Goal: Task Accomplishment & Management: Complete application form

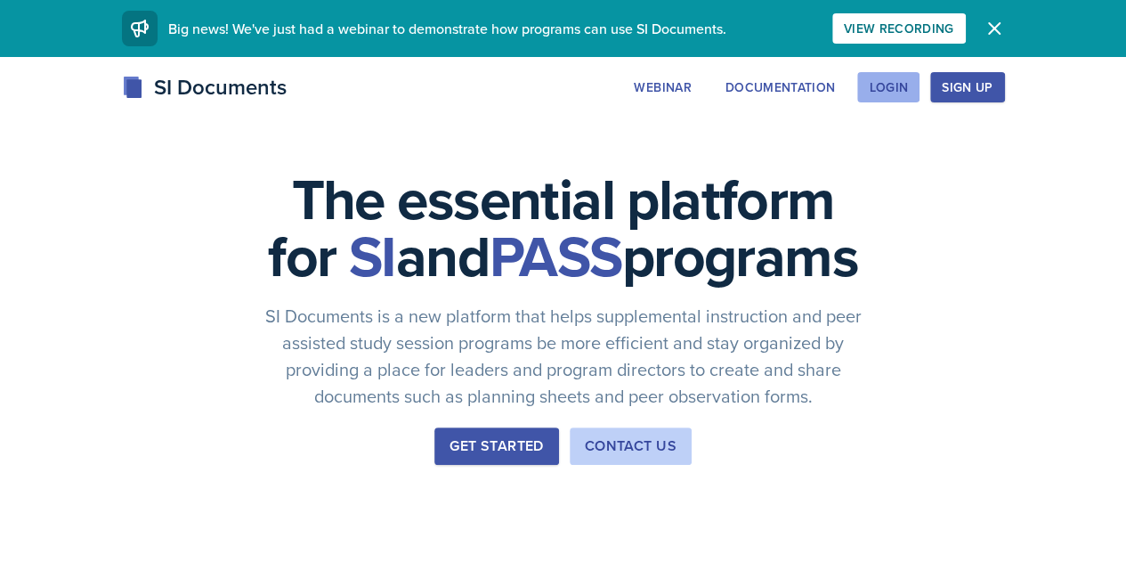
click at [908, 89] on div "Login" at bounding box center [888, 87] width 39 height 14
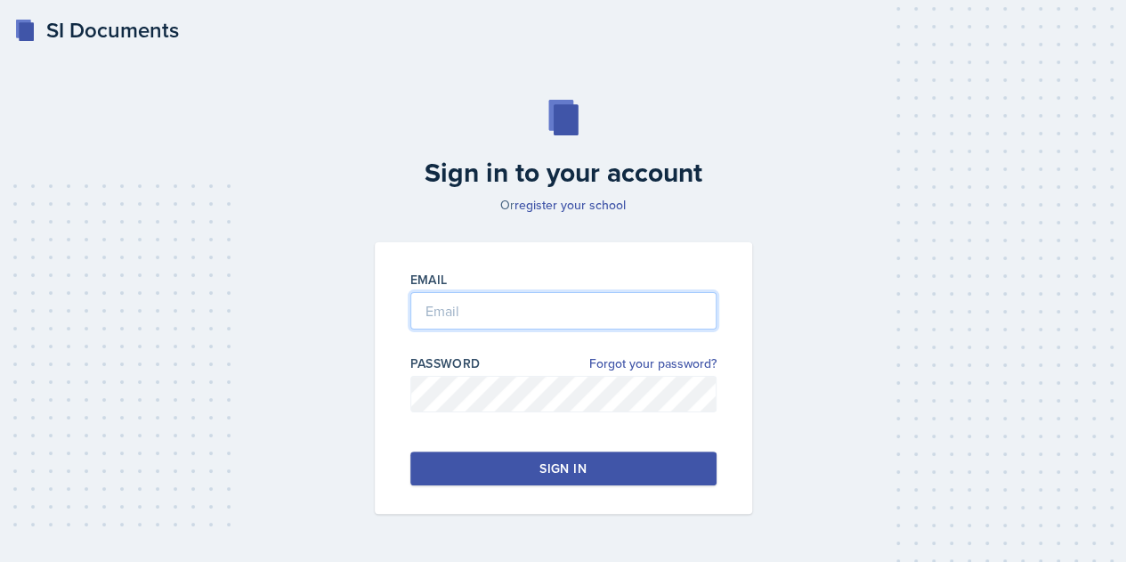
type input "[EMAIL_ADDRESS][DOMAIN_NAME]"
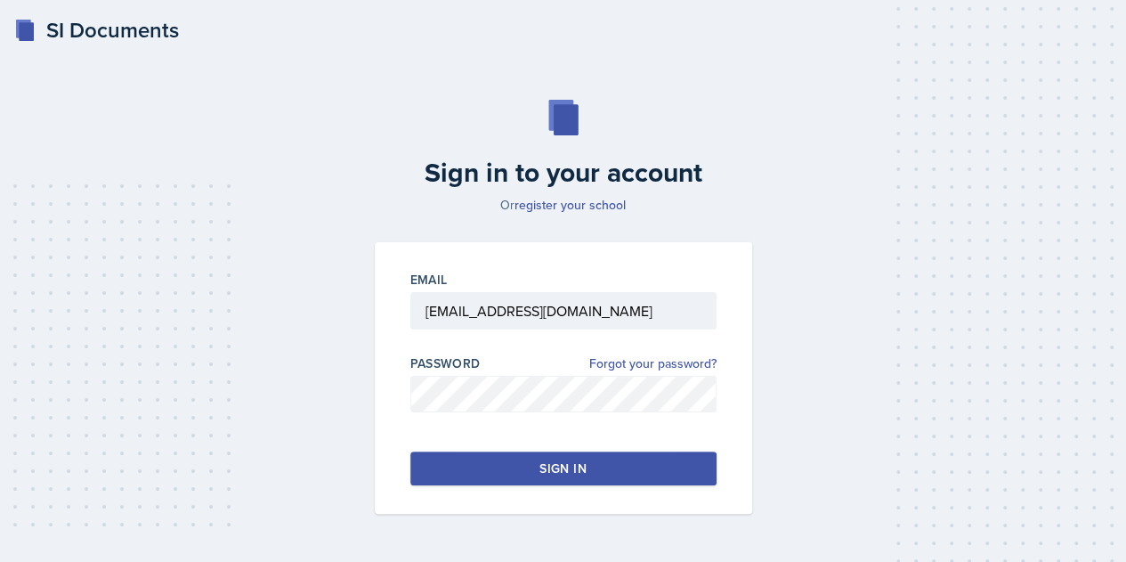
click at [599, 457] on button "Sign in" at bounding box center [563, 468] width 306 height 34
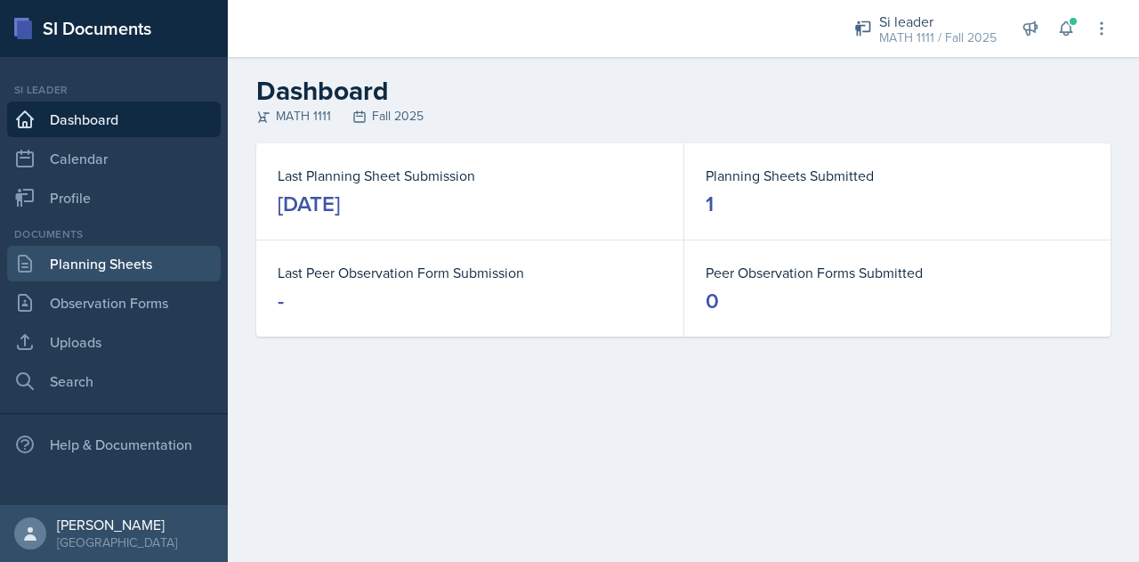
click at [135, 263] on link "Planning Sheets" at bounding box center [114, 264] width 214 height 36
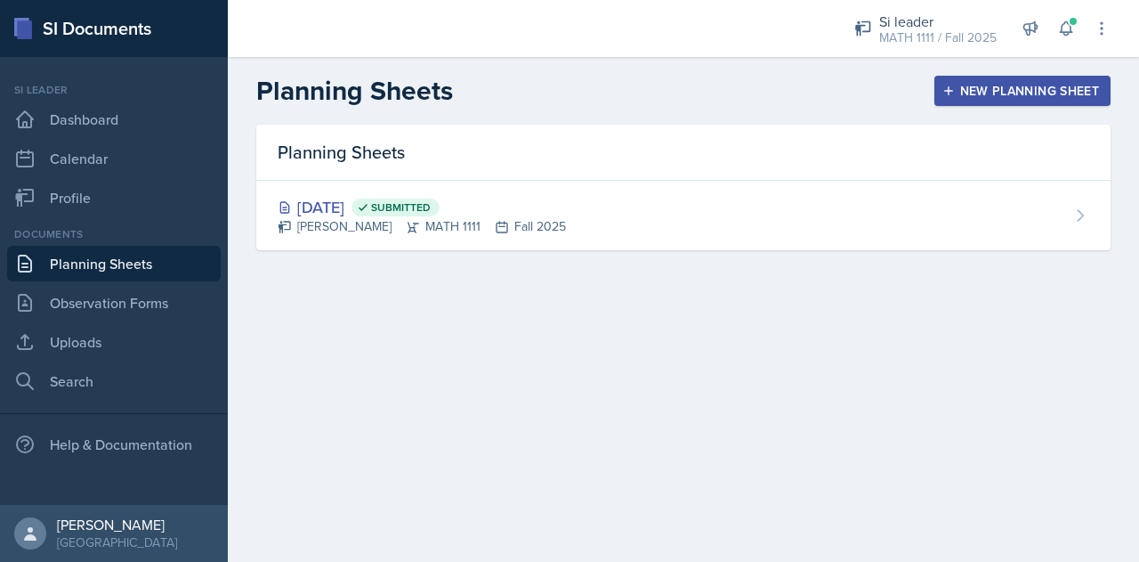
click at [983, 91] on div "New Planning Sheet" at bounding box center [1022, 91] width 153 height 14
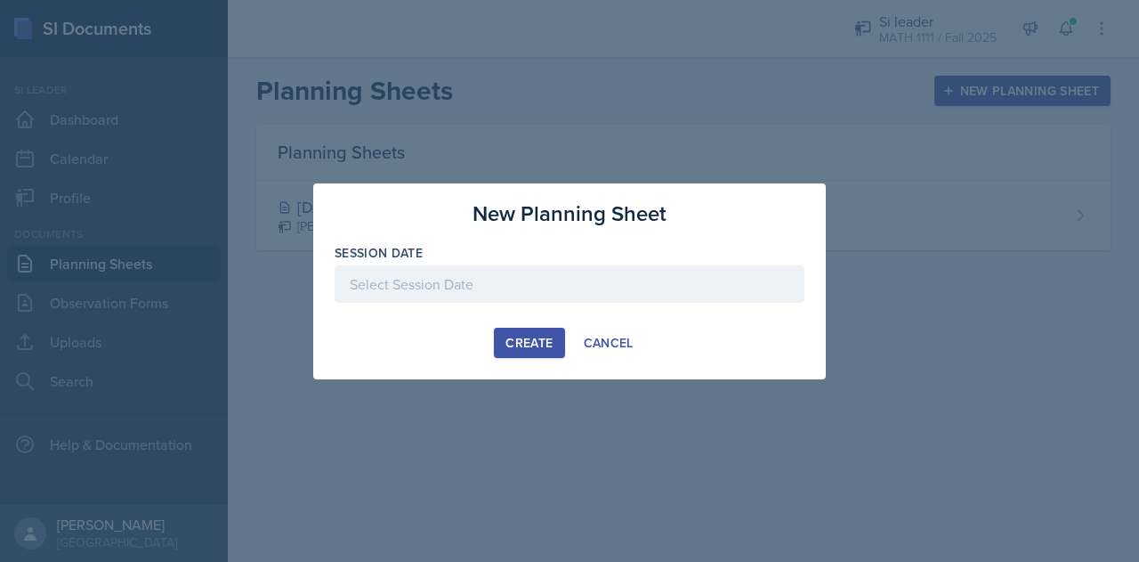
click at [580, 273] on div at bounding box center [570, 283] width 470 height 37
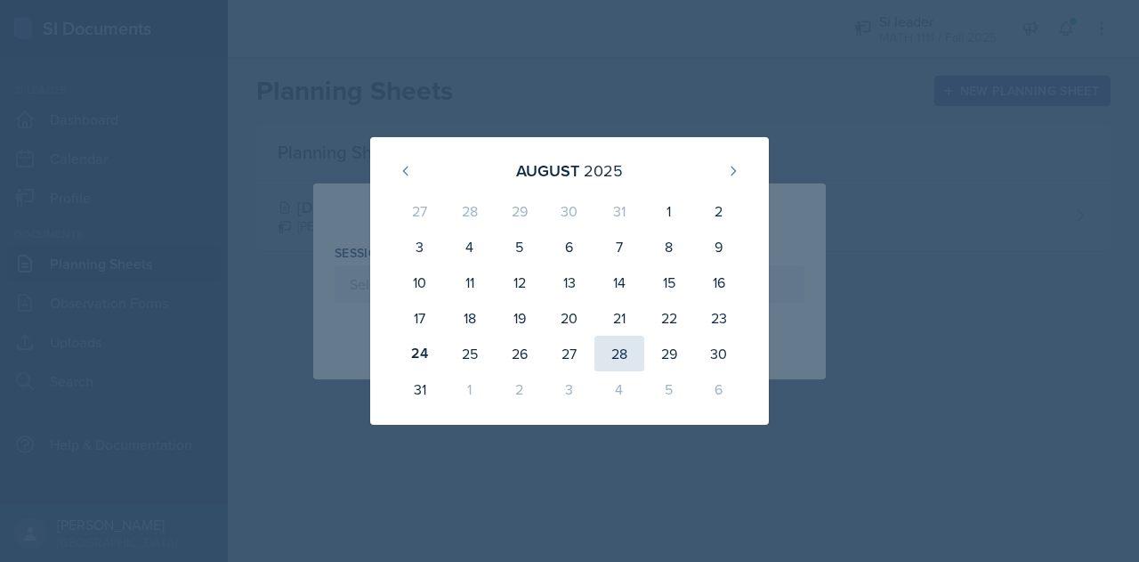
click at [627, 348] on div "28" at bounding box center [620, 354] width 50 height 36
type input "[DATE]"
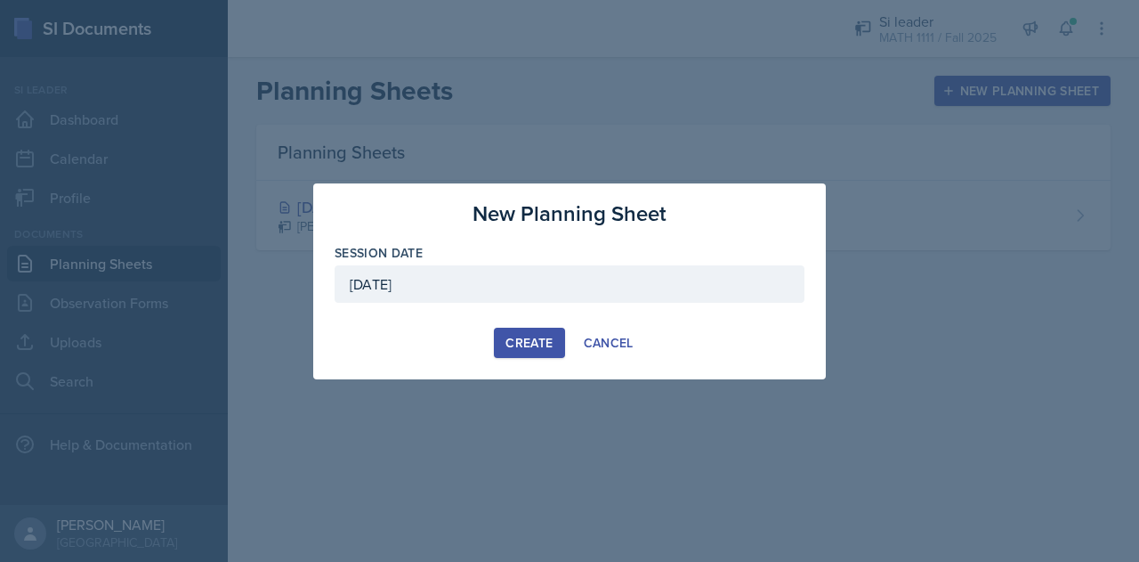
click at [520, 340] on div "Create" at bounding box center [529, 343] width 47 height 14
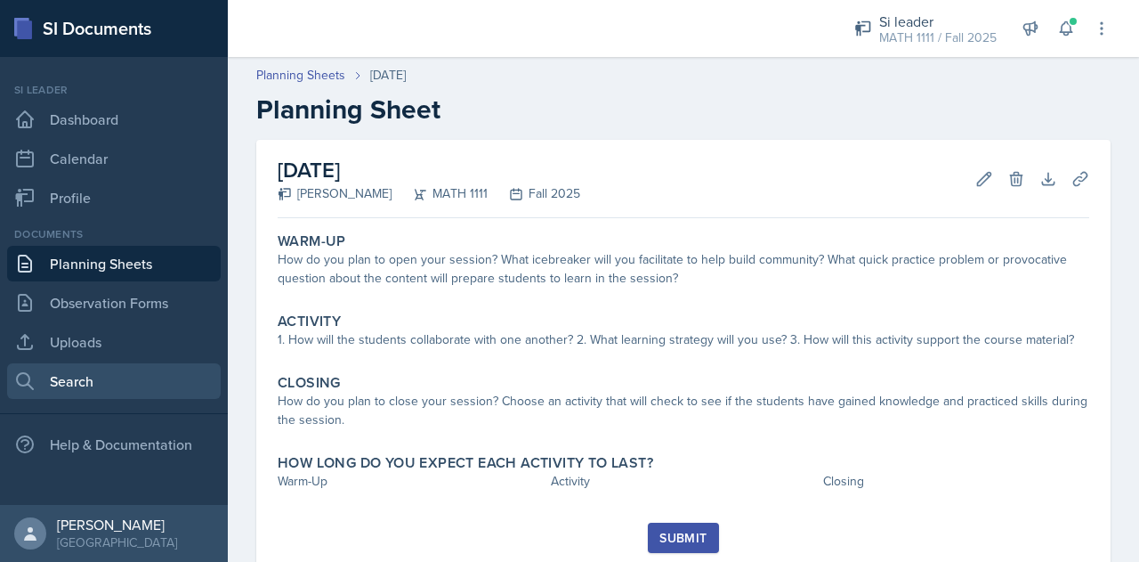
click at [96, 385] on link "Search" at bounding box center [114, 381] width 214 height 36
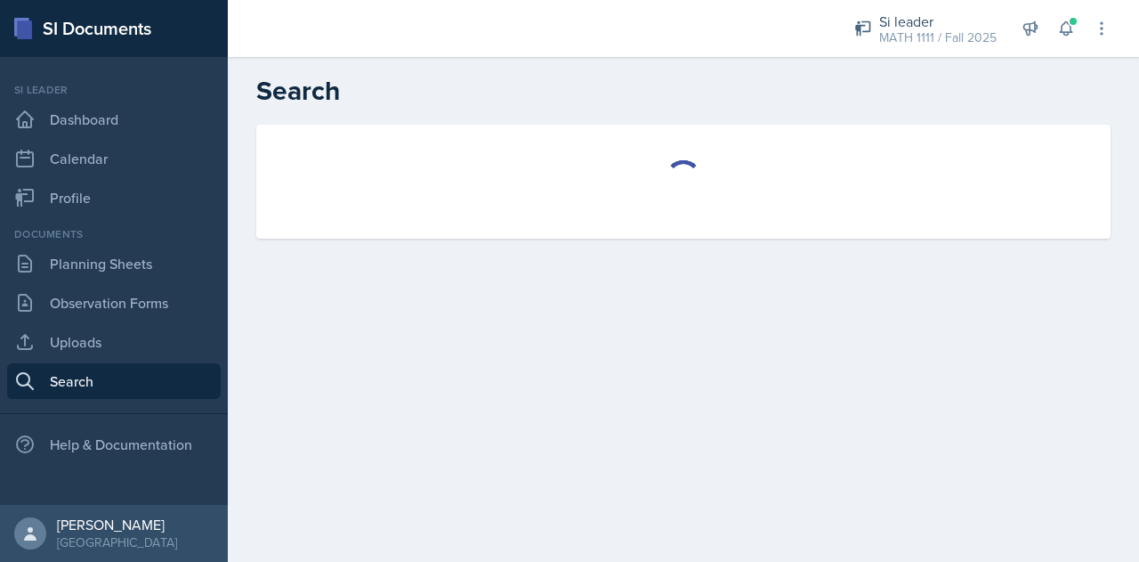
select select "all"
select select "1"
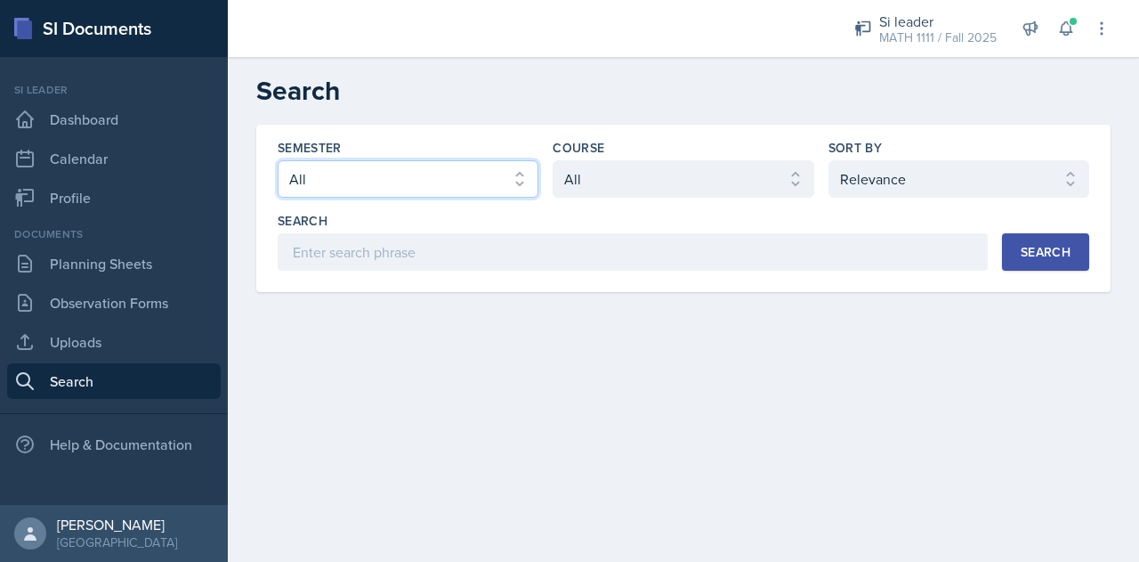
click at [352, 182] on select "Select semester All Fall 2025 Summer 2025 Spring 2025 Fall 2024 Summer 2024 Spr…" at bounding box center [408, 178] width 261 height 37
select select "2bed604d-1099-4043-b1bc-2365e8740244"
click at [278, 160] on select "Select semester All Fall 2025 Summer 2025 Spring 2025 Fall 2024 Summer 2024 Spr…" at bounding box center [408, 178] width 261 height 37
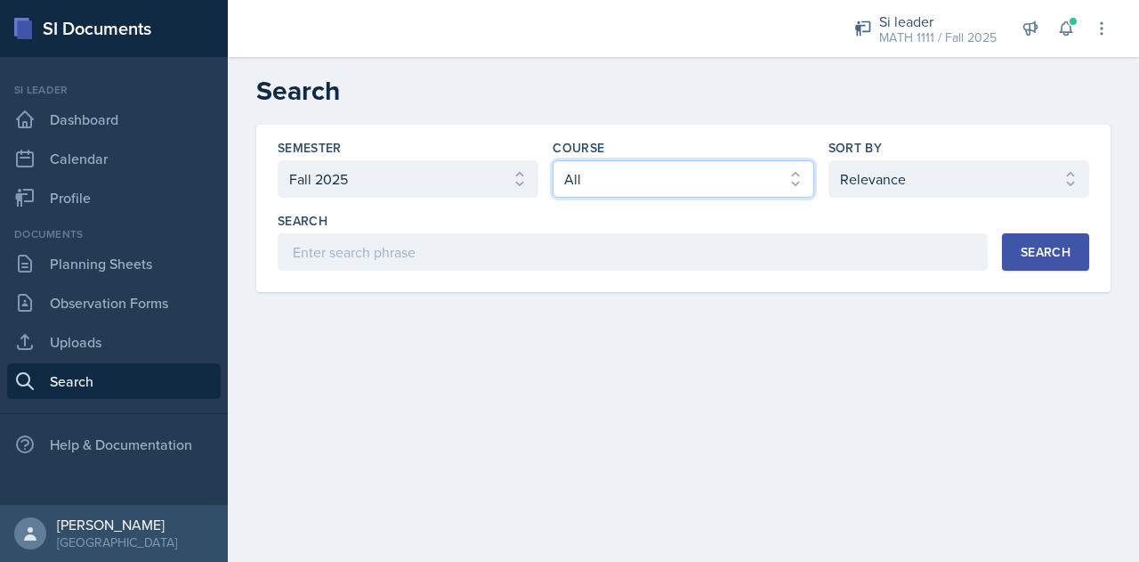
click at [623, 185] on select "Select course All ACCT 2101 ACCT 2102 ACCT 4050 ANTH 1102 ANTH 3301 ARCH 1000 A…" at bounding box center [683, 178] width 261 height 37
select select "5bfde3fe-6375-4519-a868-95dd30d0bb1b"
click at [553, 160] on select "Select course All ACCT 2101 ACCT 2102 ACCT 4050 ANTH 1102 ANTH 3301 ARCH 1000 A…" at bounding box center [683, 178] width 261 height 37
click at [1049, 246] on div "Search" at bounding box center [1046, 252] width 50 height 14
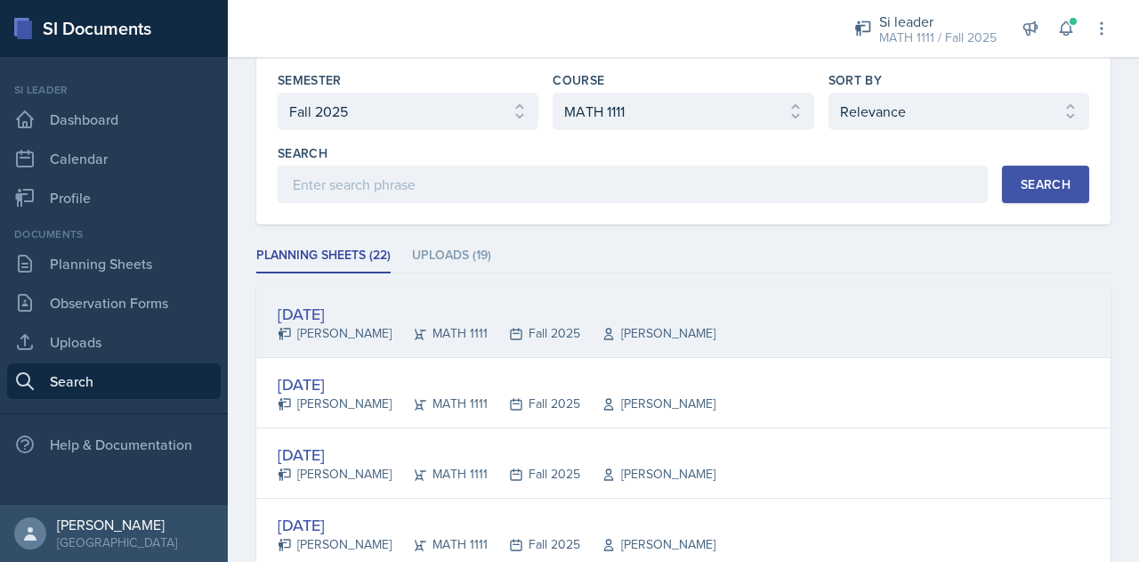
scroll to position [71, 0]
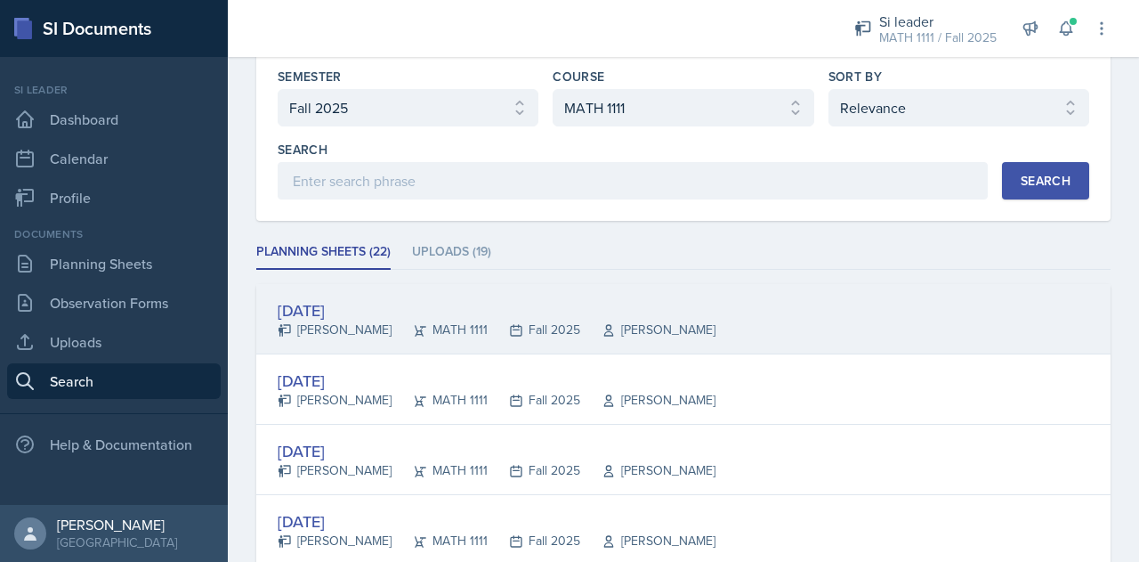
click at [370, 301] on div "[DATE]" at bounding box center [497, 310] width 438 height 24
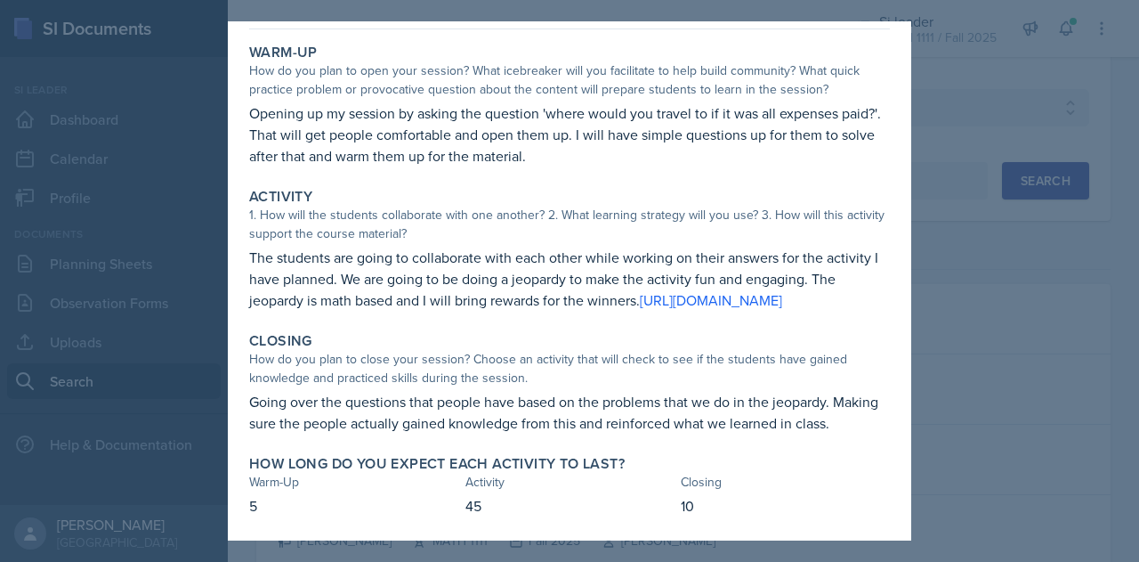
scroll to position [69, 0]
click at [1076, 234] on div at bounding box center [569, 281] width 1139 height 562
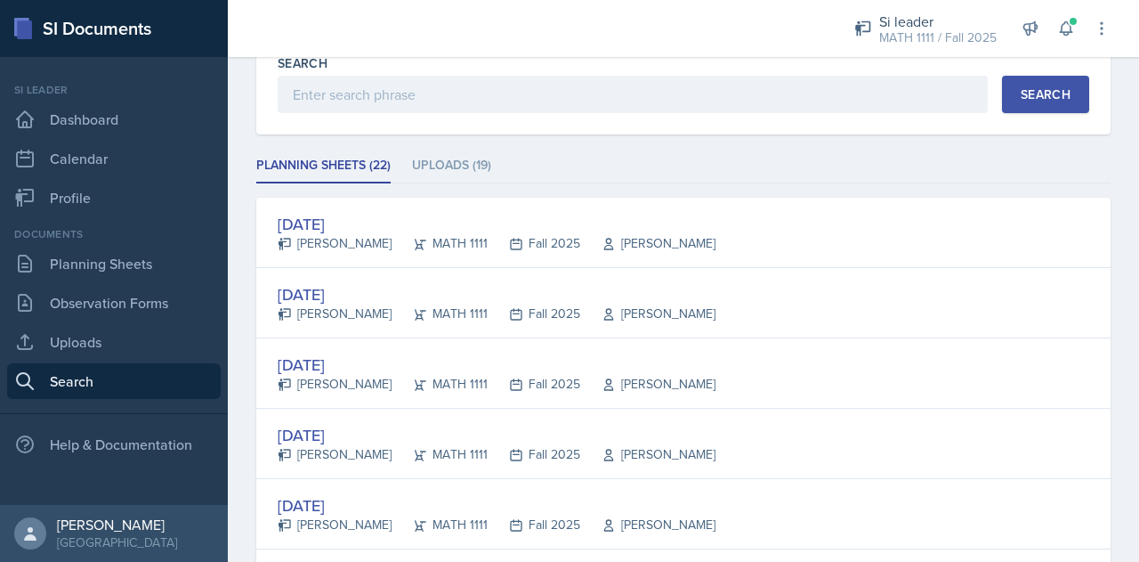
scroll to position [166, 0]
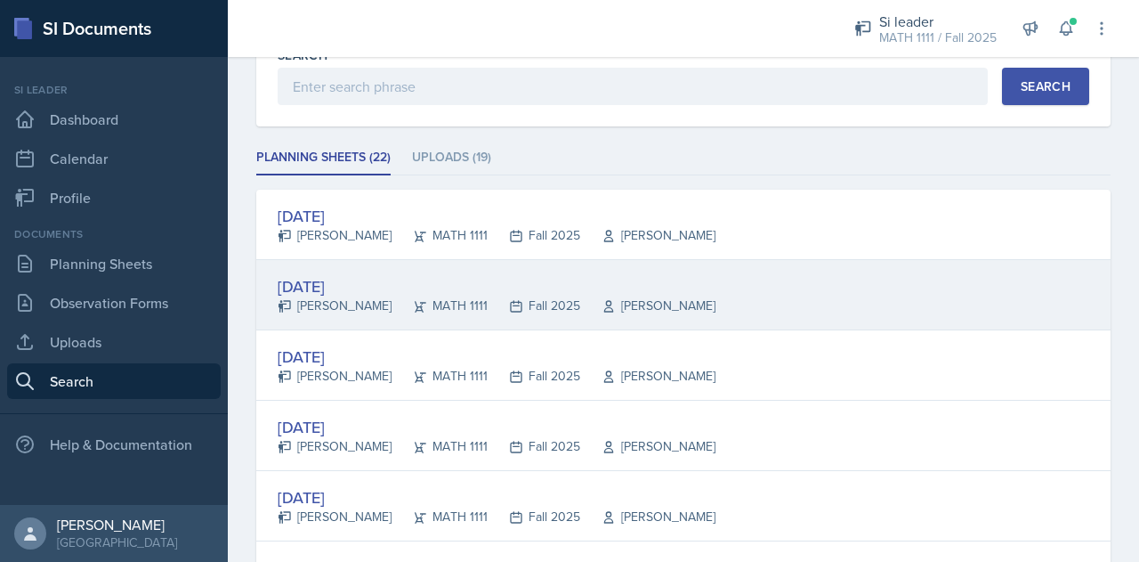
click at [376, 279] on div "[DATE]" at bounding box center [497, 286] width 438 height 24
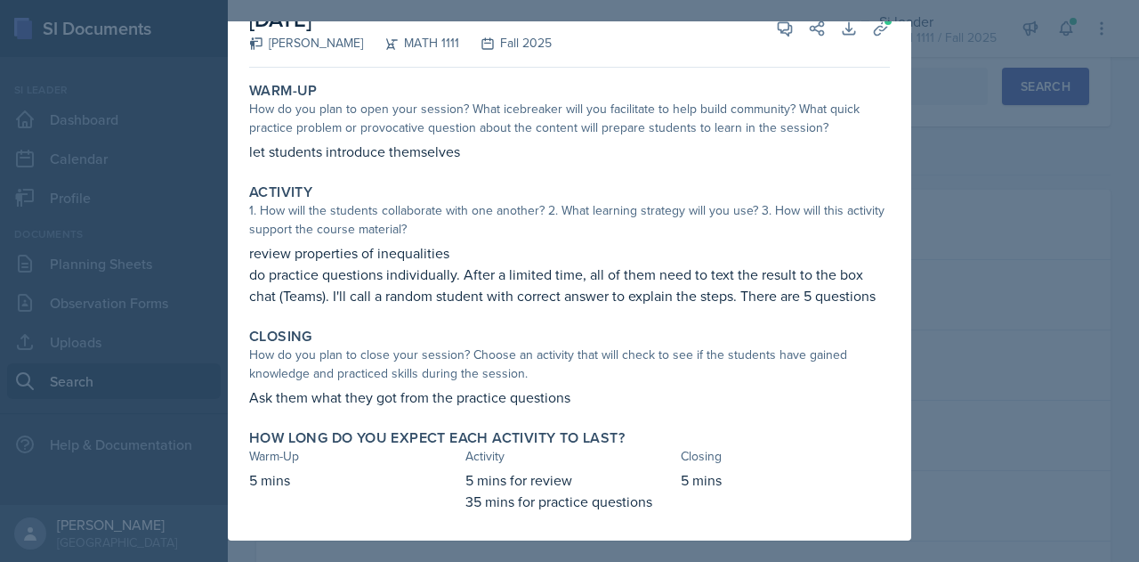
scroll to position [49, 0]
click at [969, 193] on div at bounding box center [569, 281] width 1139 height 562
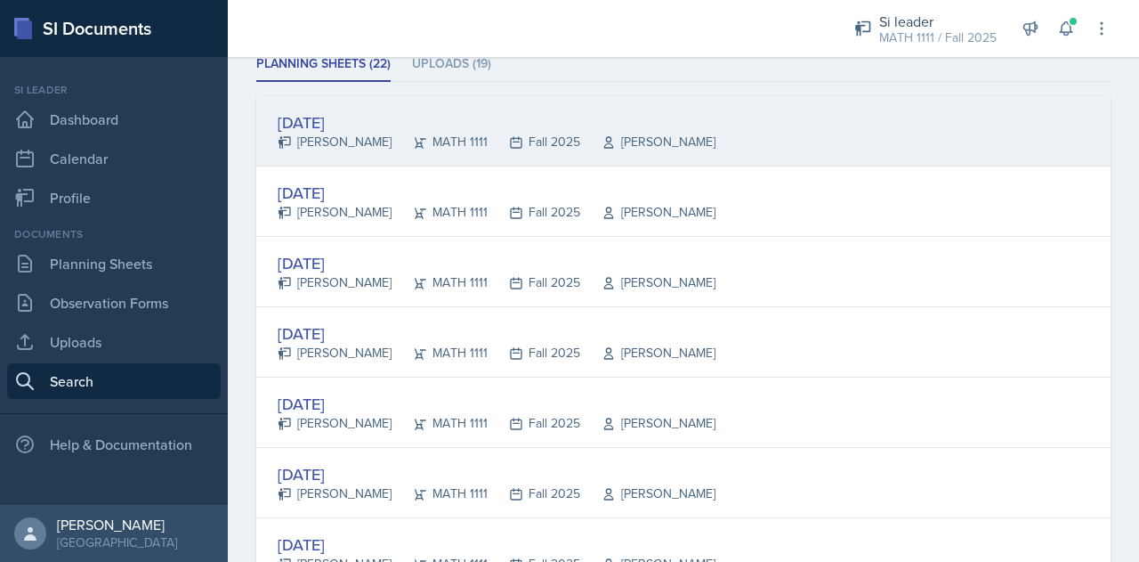
scroll to position [264, 0]
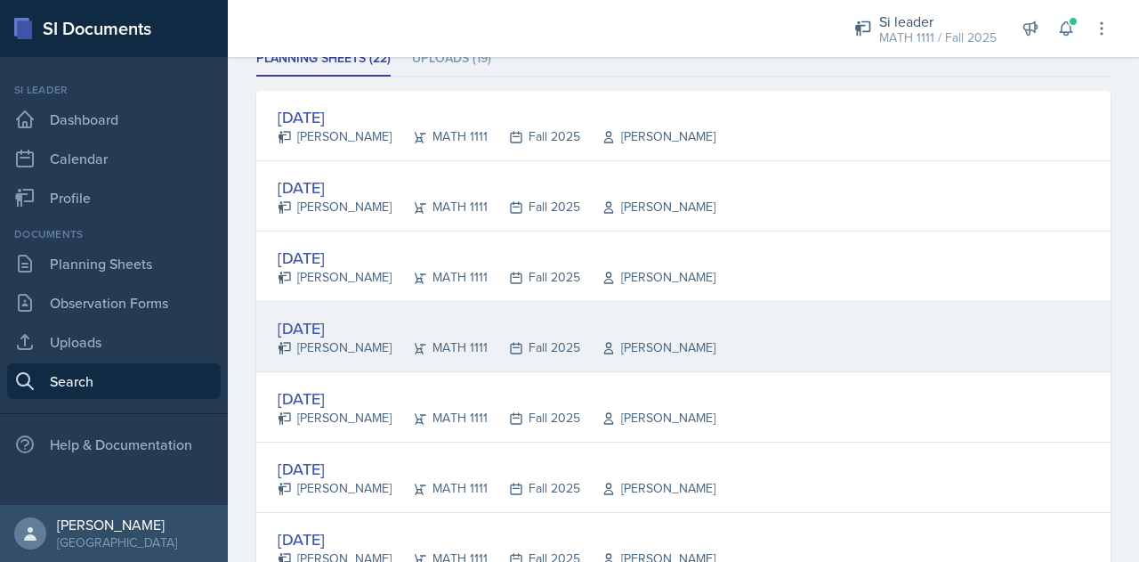
click at [328, 316] on div "[DATE]" at bounding box center [497, 328] width 438 height 24
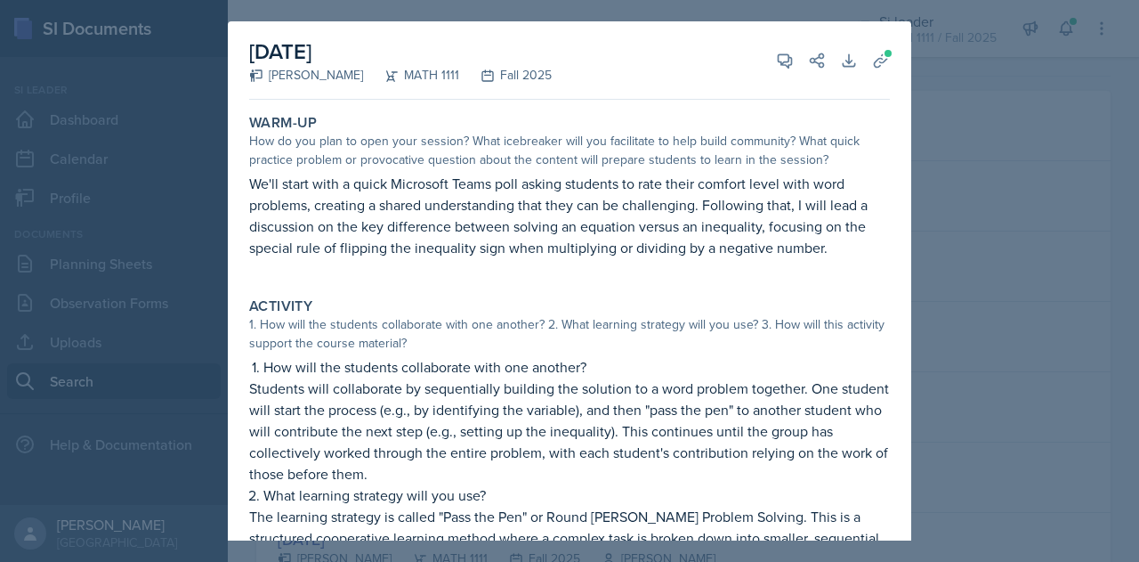
click at [506, 303] on div "Activity" at bounding box center [569, 306] width 641 height 18
click at [982, 86] on div at bounding box center [569, 281] width 1139 height 562
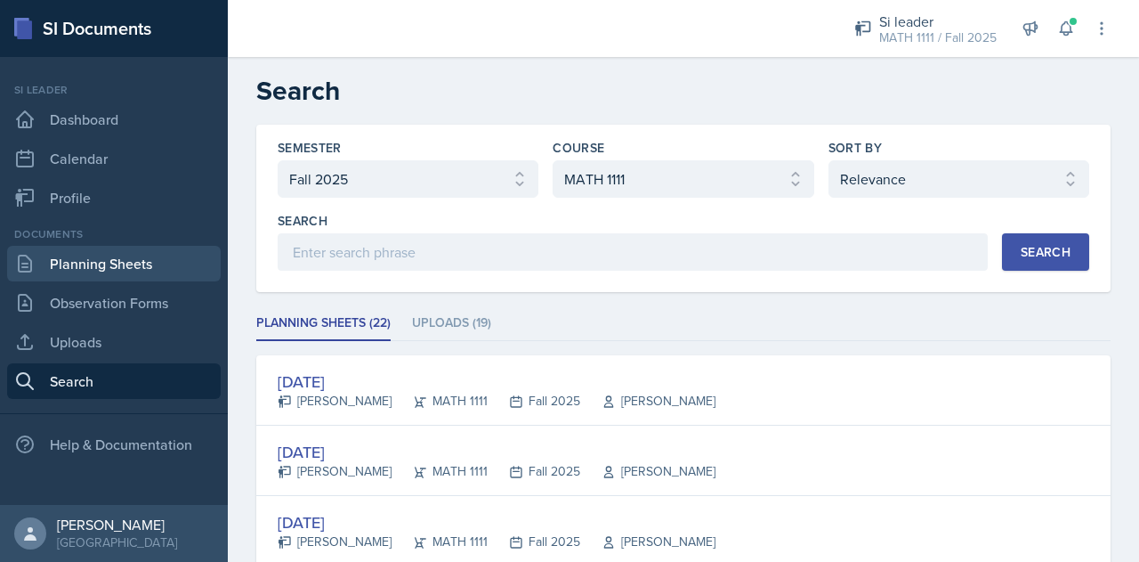
click at [130, 263] on link "Planning Sheets" at bounding box center [114, 264] width 214 height 36
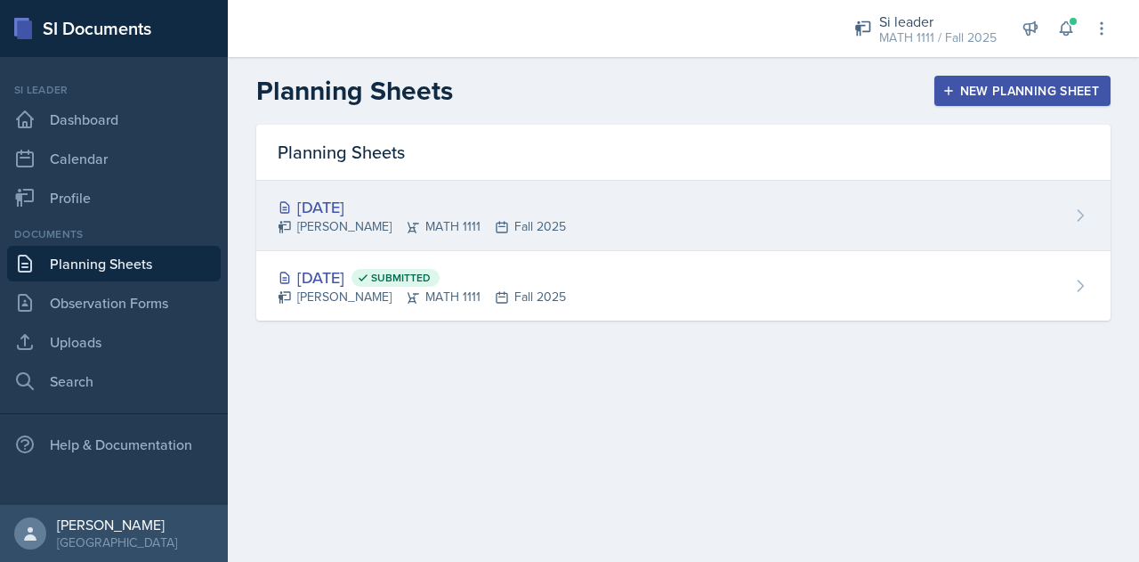
click at [737, 184] on div "[DATE] [PERSON_NAME] MATH 1111 Fall 2025" at bounding box center [683, 216] width 854 height 70
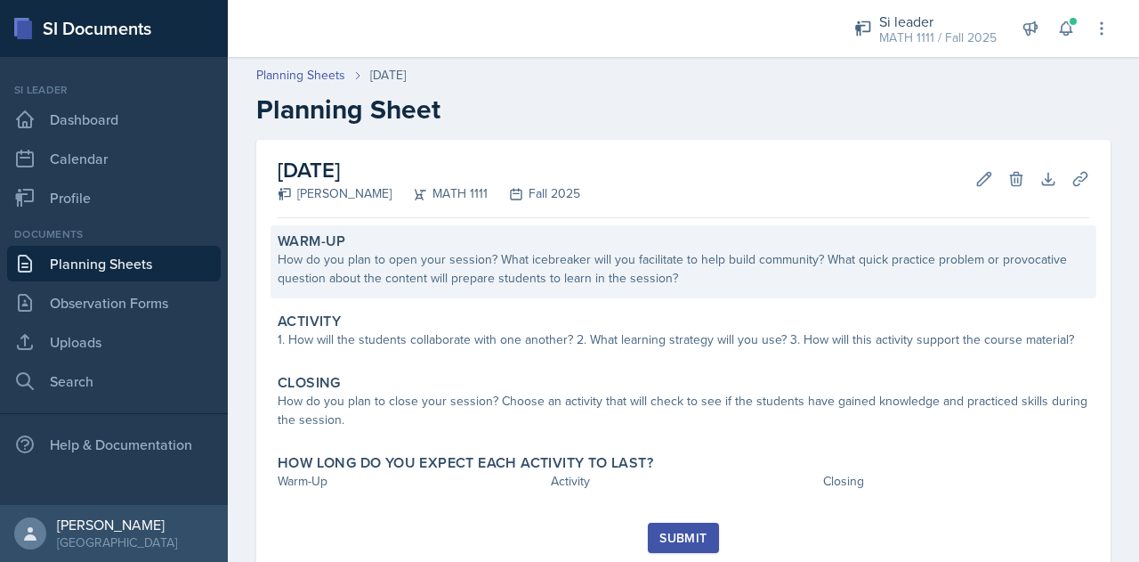
click at [449, 277] on div "How do you plan to open your session? What icebreaker will you facilitate to he…" at bounding box center [684, 268] width 812 height 37
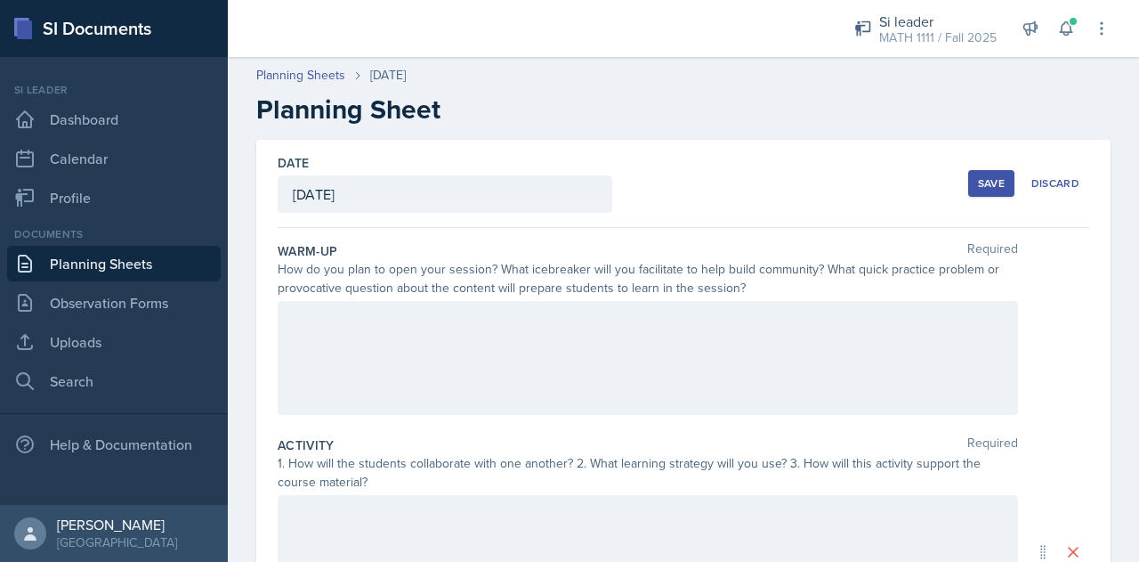
click at [402, 319] on div at bounding box center [648, 358] width 740 height 114
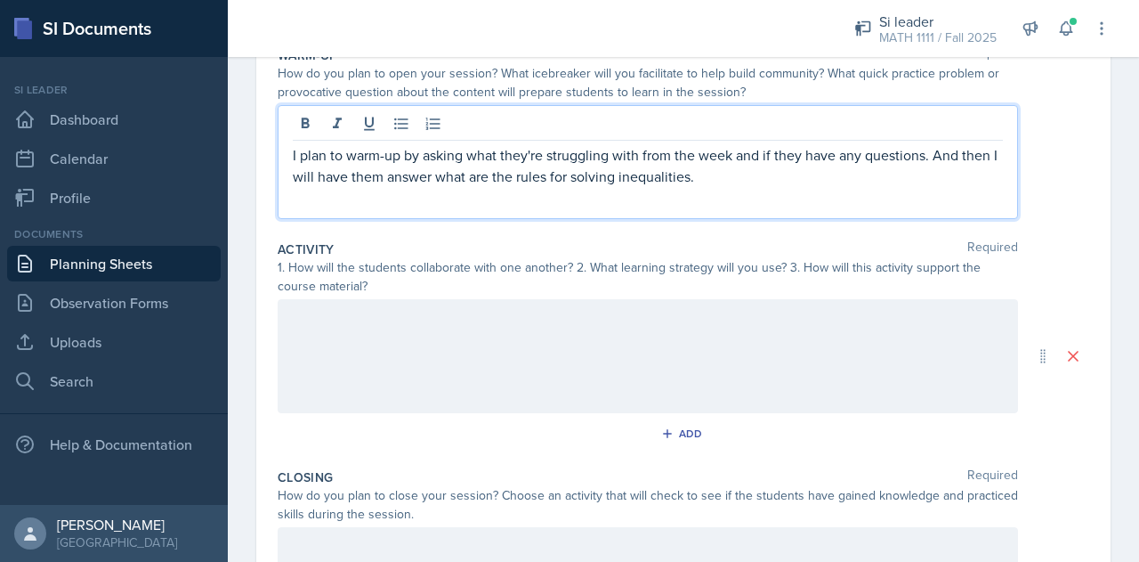
scroll to position [226, 0]
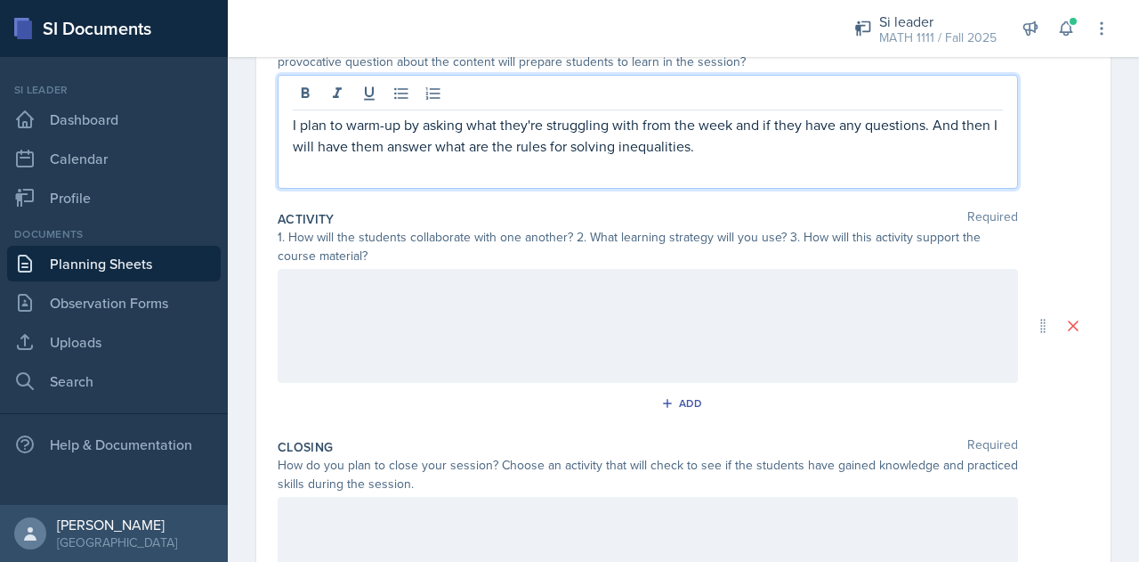
click at [659, 298] on p at bounding box center [648, 287] width 710 height 21
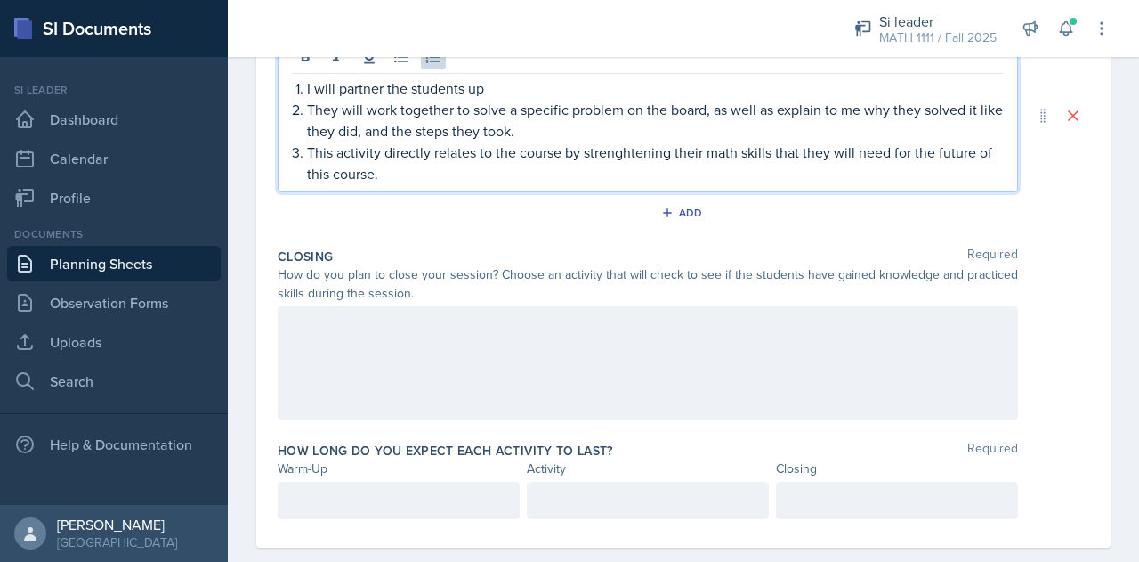
click at [587, 336] on p at bounding box center [648, 324] width 710 height 21
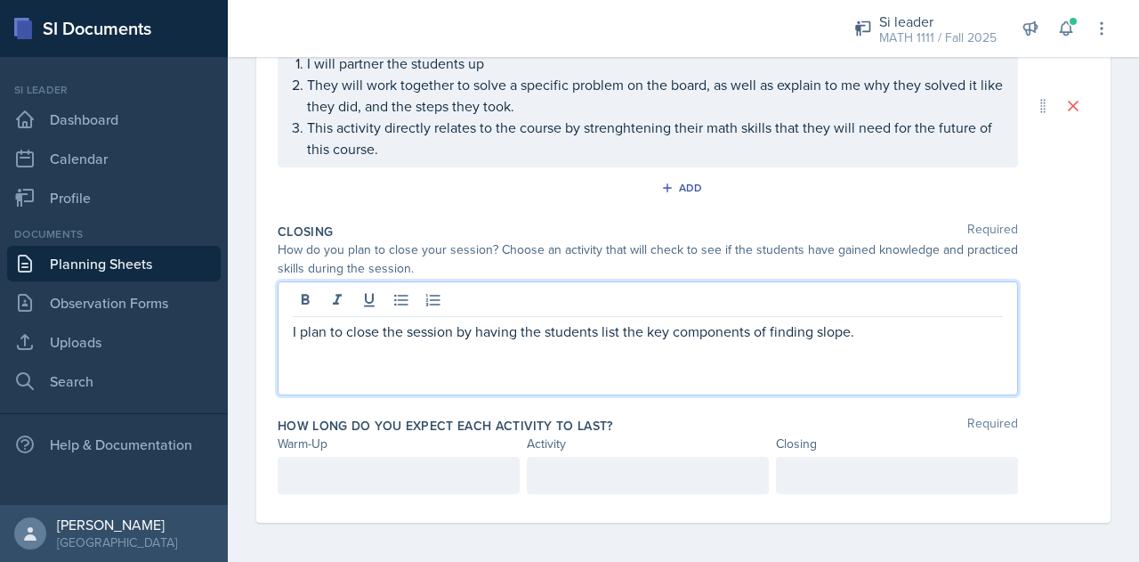
scroll to position [481, 0]
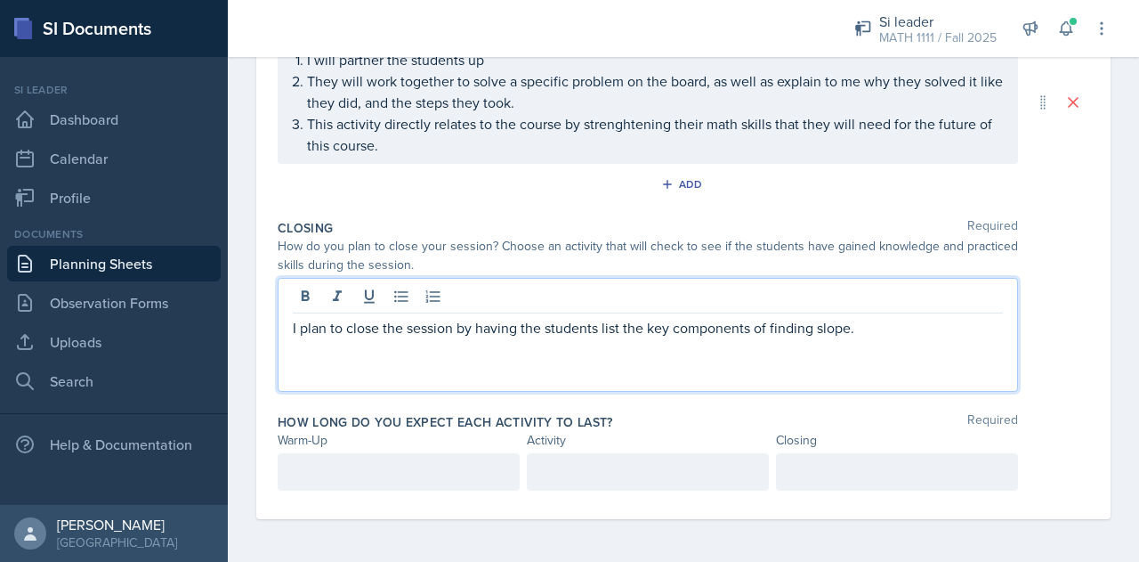
click at [412, 462] on p at bounding box center [399, 471] width 212 height 21
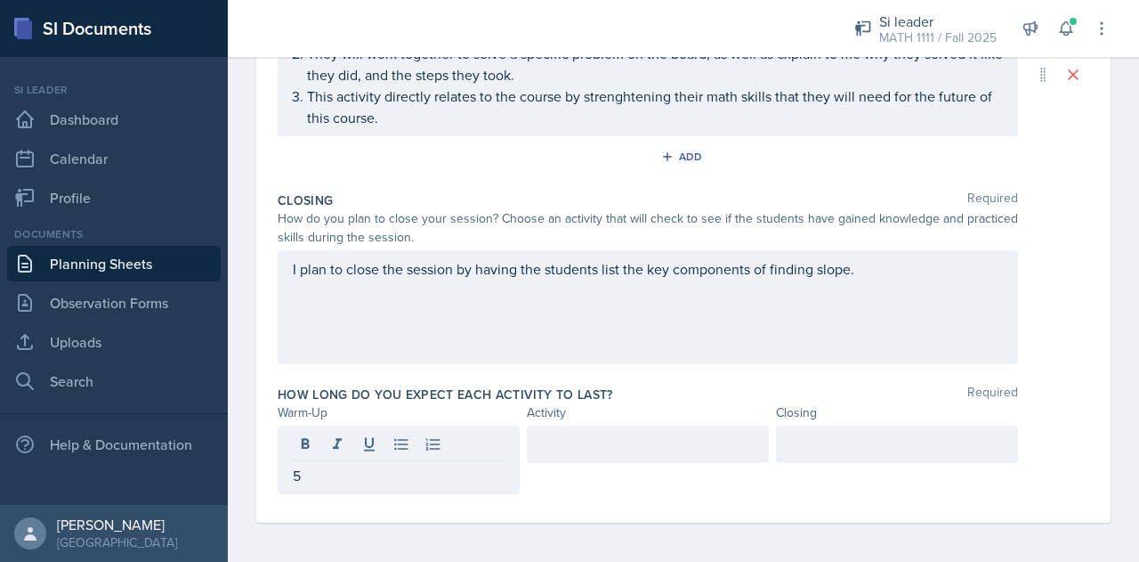
click at [555, 458] on div at bounding box center [648, 443] width 242 height 37
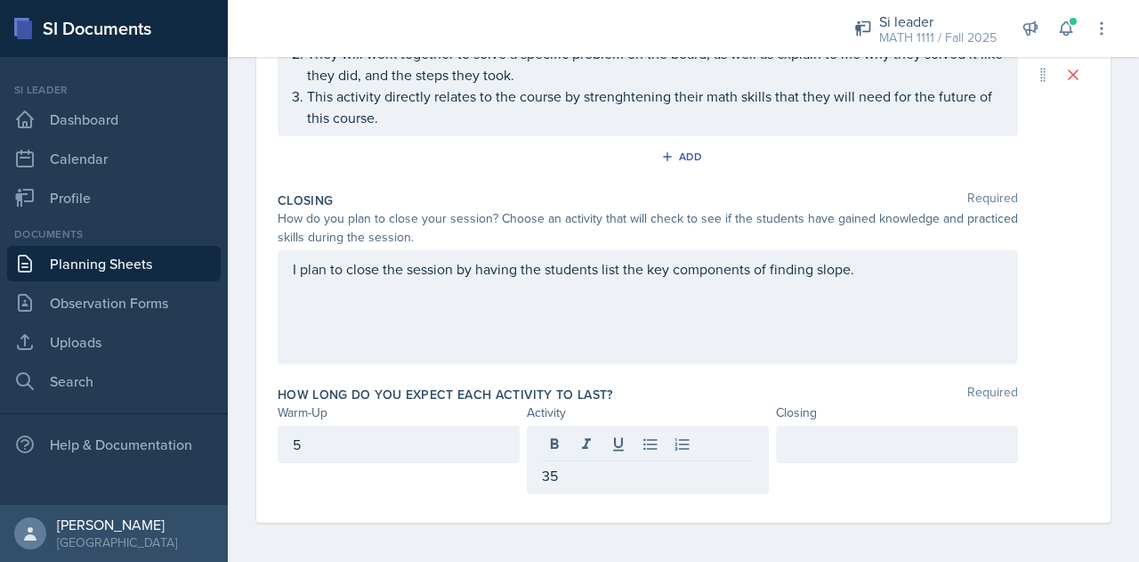
click at [858, 427] on div at bounding box center [897, 443] width 242 height 37
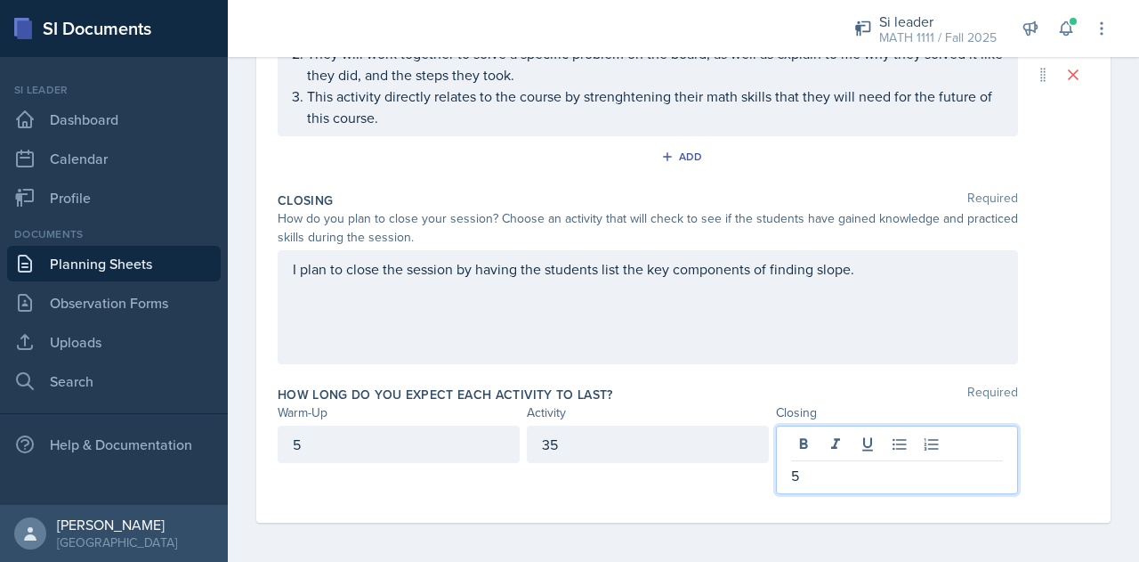
scroll to position [0, 0]
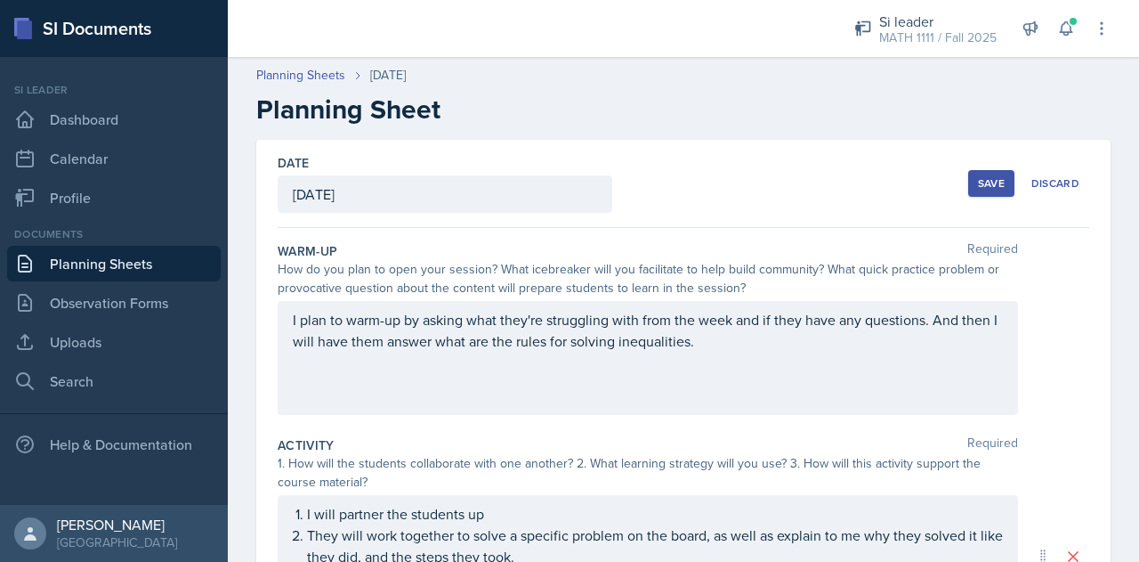
click at [981, 189] on div "Save" at bounding box center [991, 183] width 27 height 14
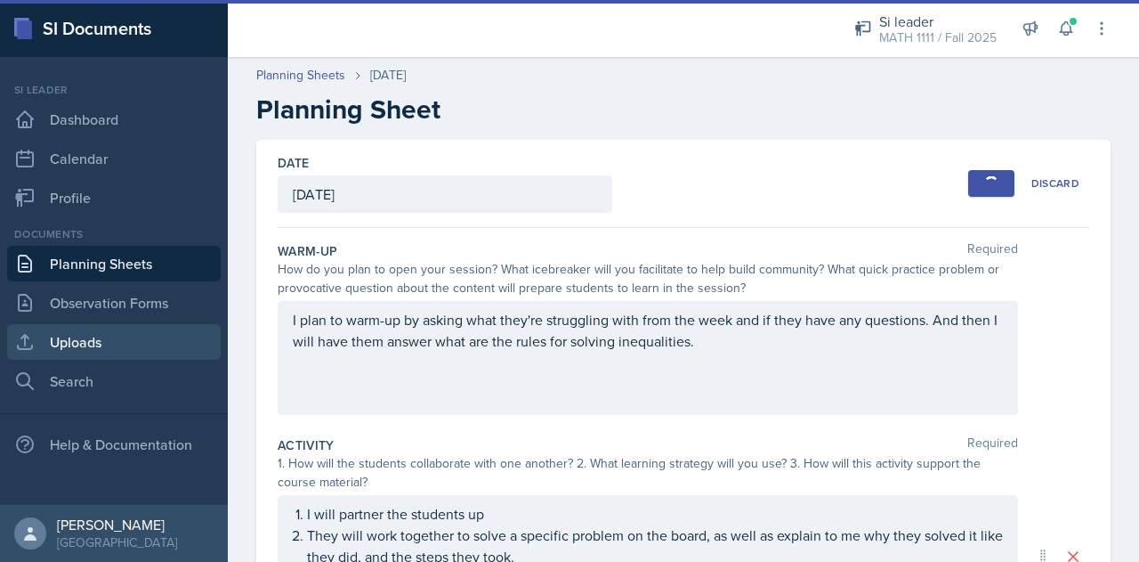
click at [72, 342] on link "Uploads" at bounding box center [114, 342] width 214 height 36
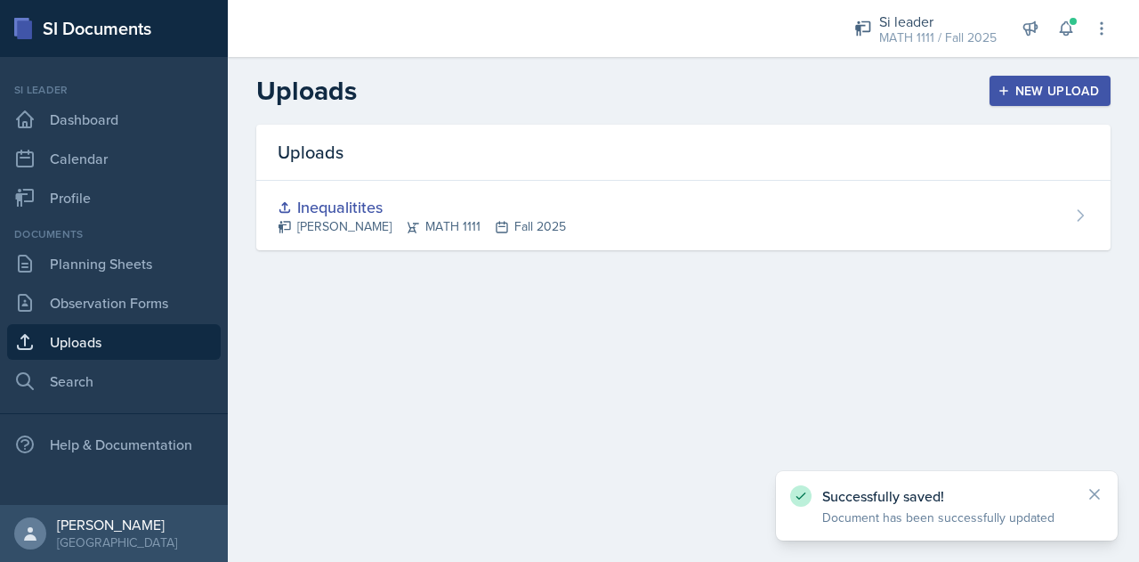
click at [1029, 97] on div "New Upload" at bounding box center [1050, 91] width 99 height 14
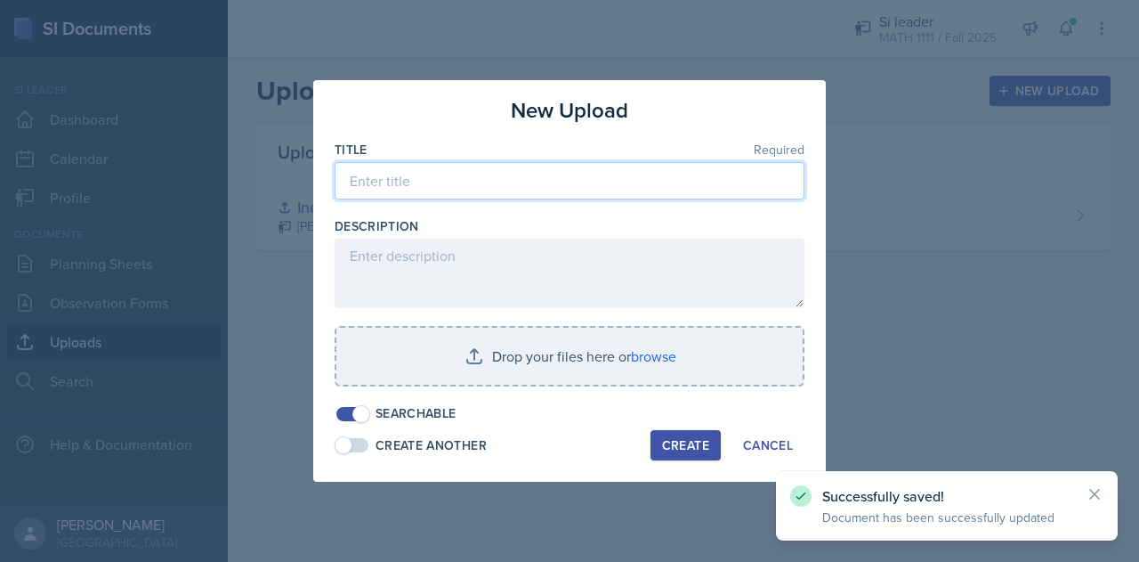
click at [546, 182] on input at bounding box center [570, 180] width 470 height 37
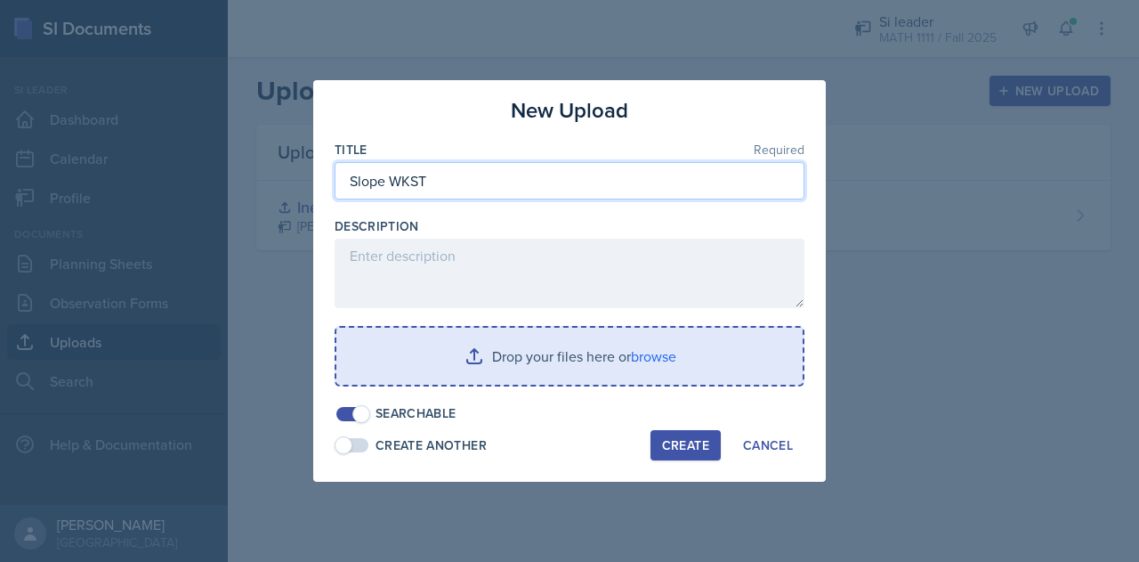
type input "Slope WKST"
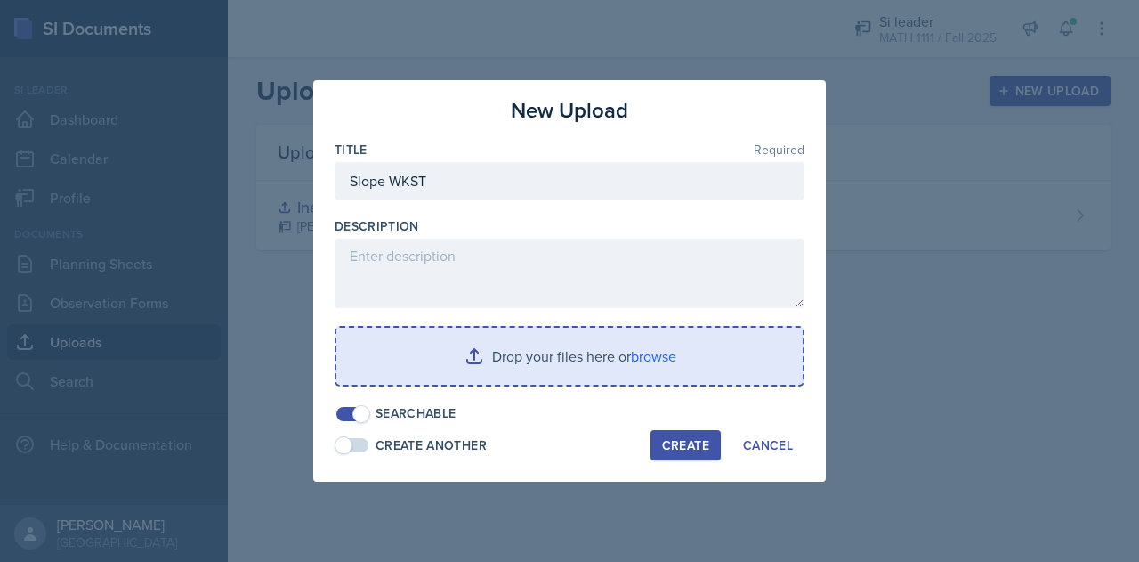
click at [559, 371] on input "file" at bounding box center [569, 356] width 466 height 57
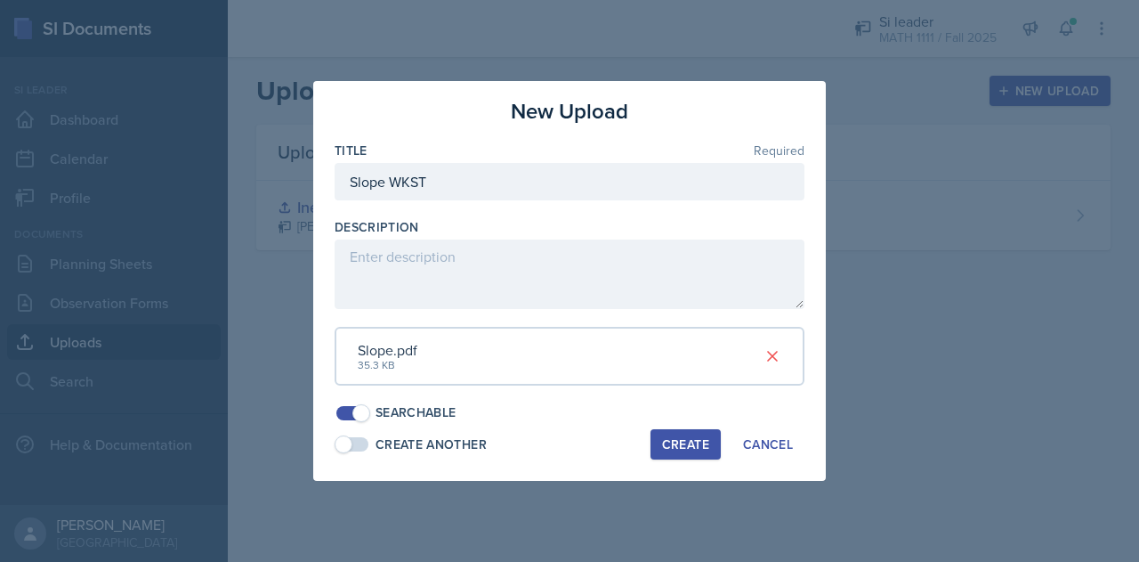
click at [674, 439] on div "Create" at bounding box center [685, 444] width 47 height 14
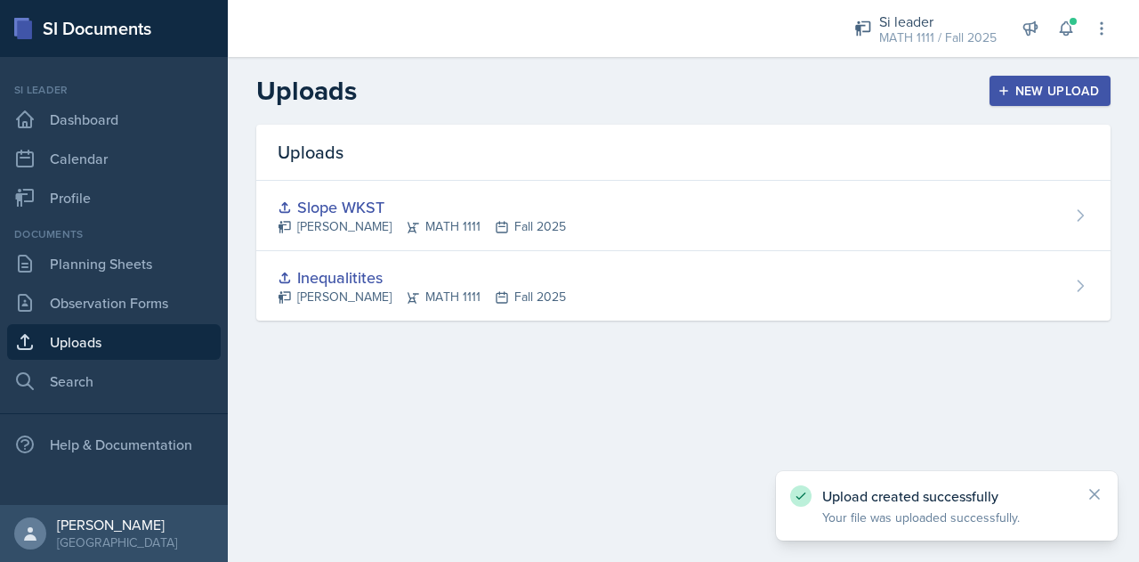
click at [1023, 93] on div "New Upload" at bounding box center [1050, 91] width 99 height 14
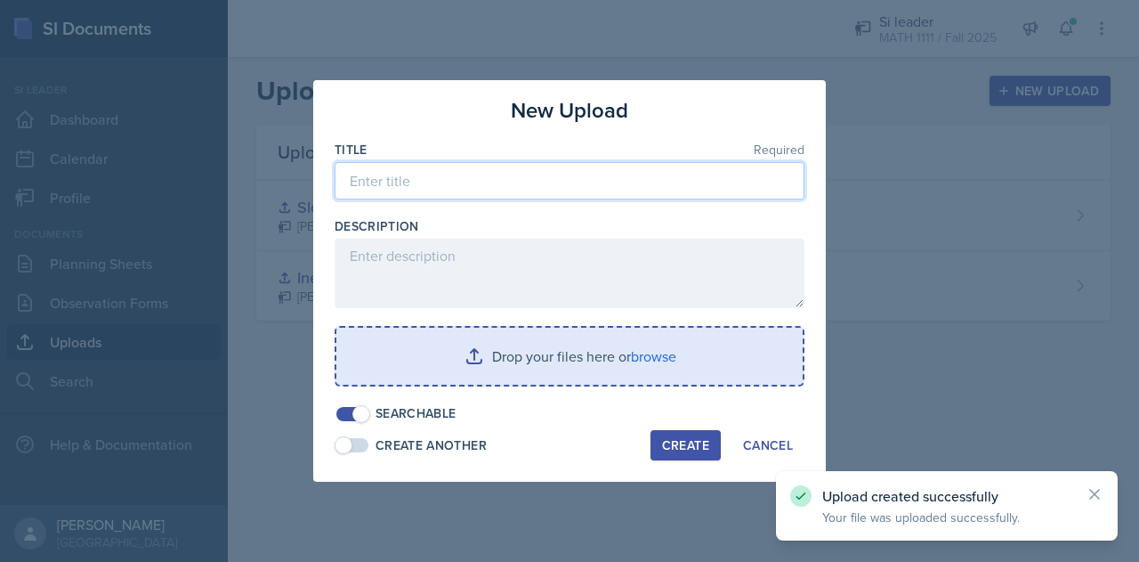
click at [525, 184] on input at bounding box center [570, 180] width 470 height 37
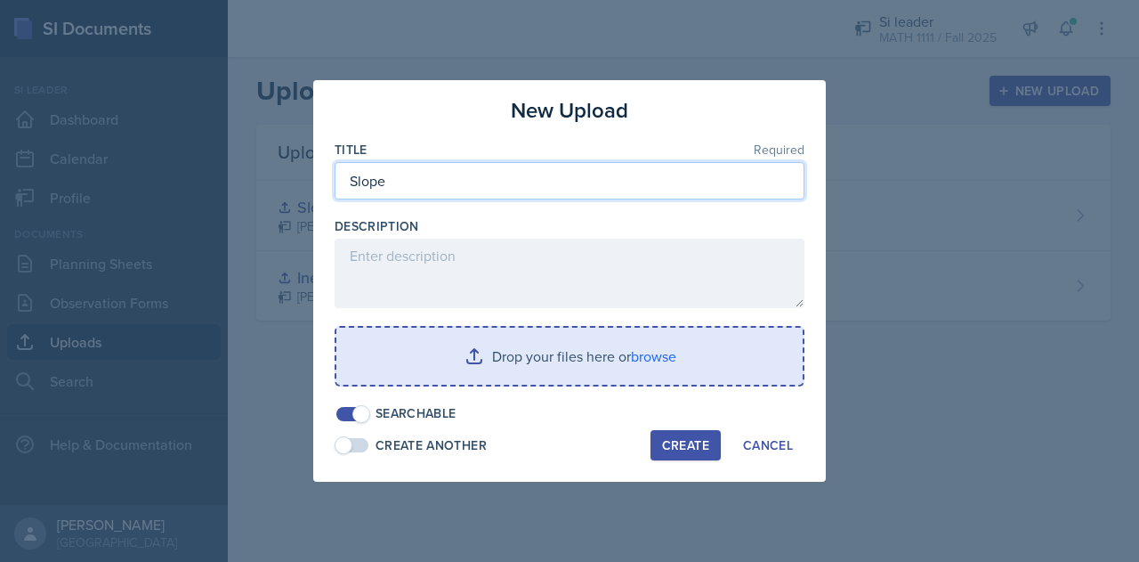
type input "Slope"
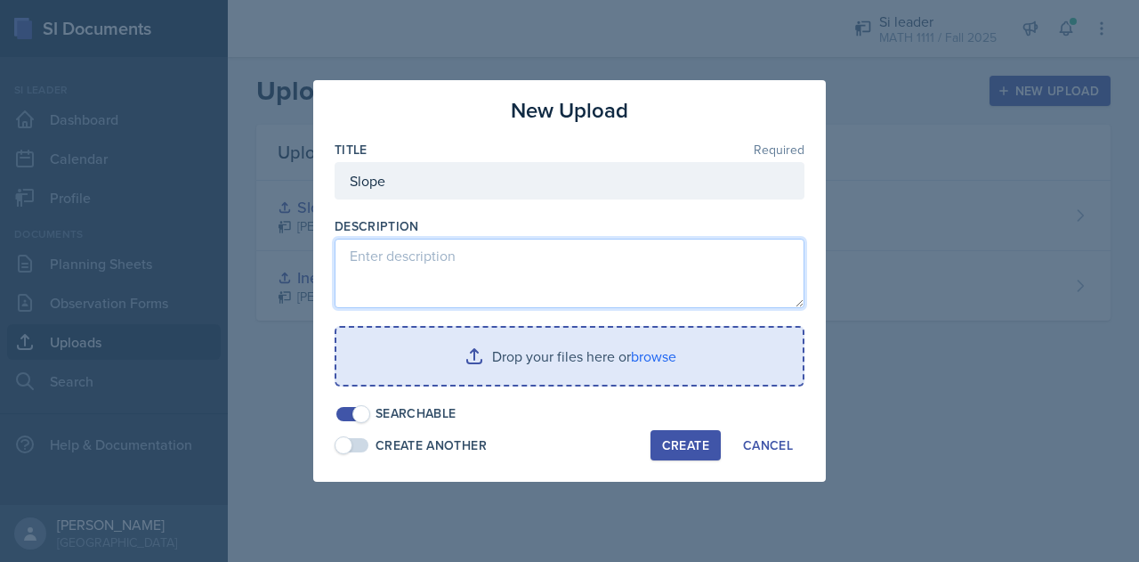
click at [559, 275] on textarea at bounding box center [570, 273] width 470 height 69
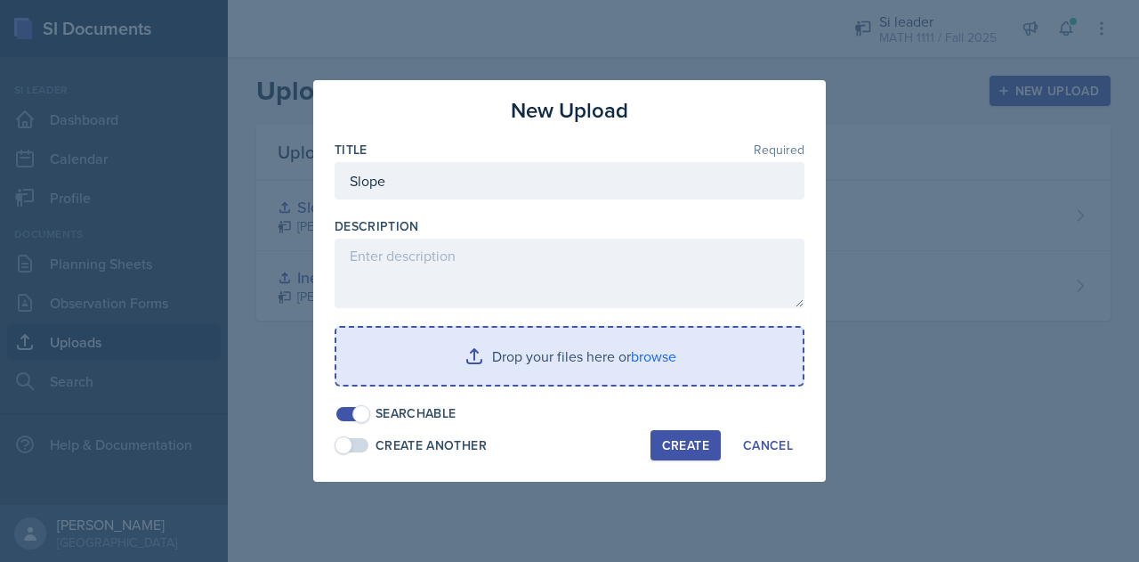
click at [559, 337] on input "file" at bounding box center [569, 356] width 466 height 57
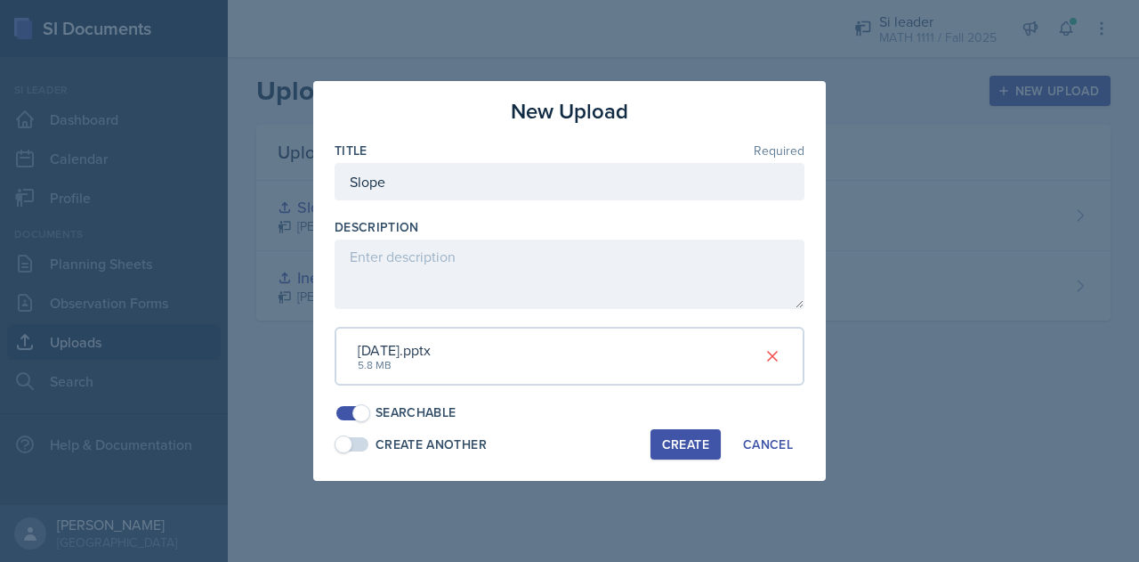
click at [677, 441] on div "Create" at bounding box center [685, 444] width 47 height 14
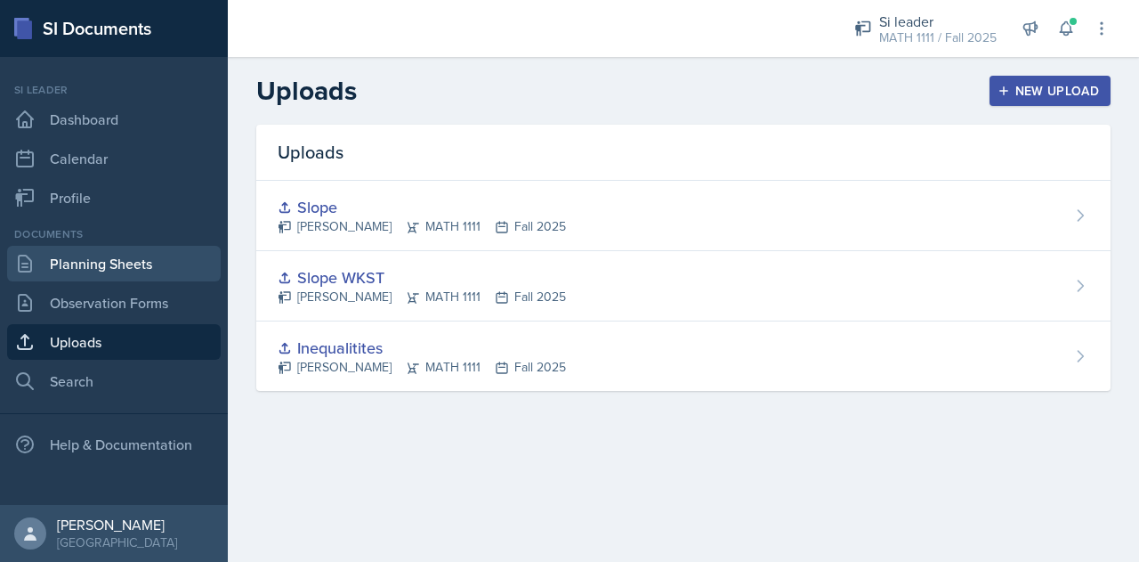
click at [113, 256] on link "Planning Sheets" at bounding box center [114, 264] width 214 height 36
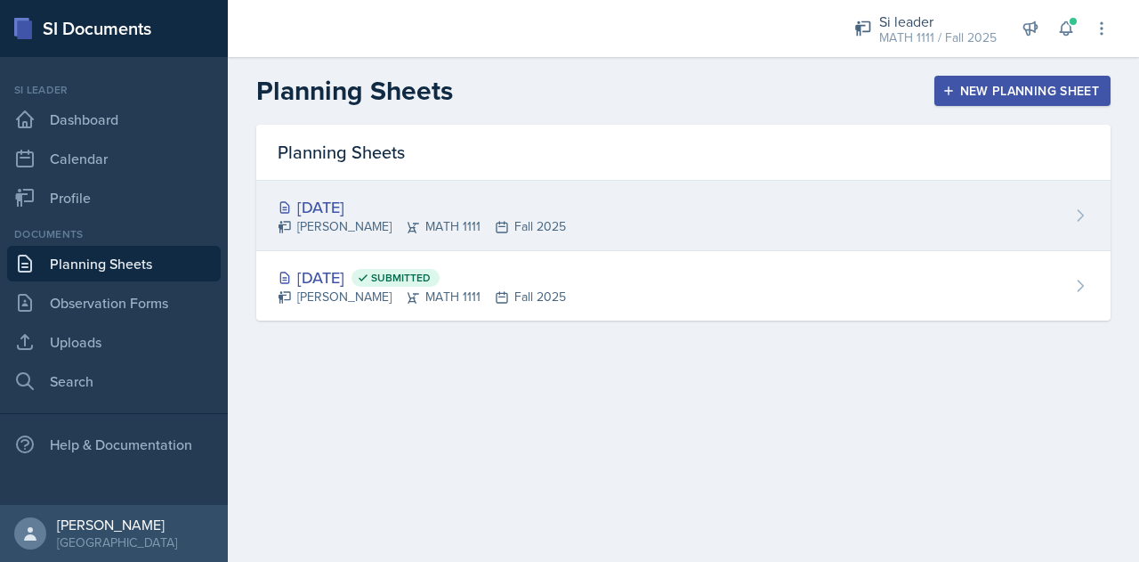
click at [999, 195] on div "[DATE] [PERSON_NAME] MATH 1111 Fall 2025" at bounding box center [683, 216] width 854 height 70
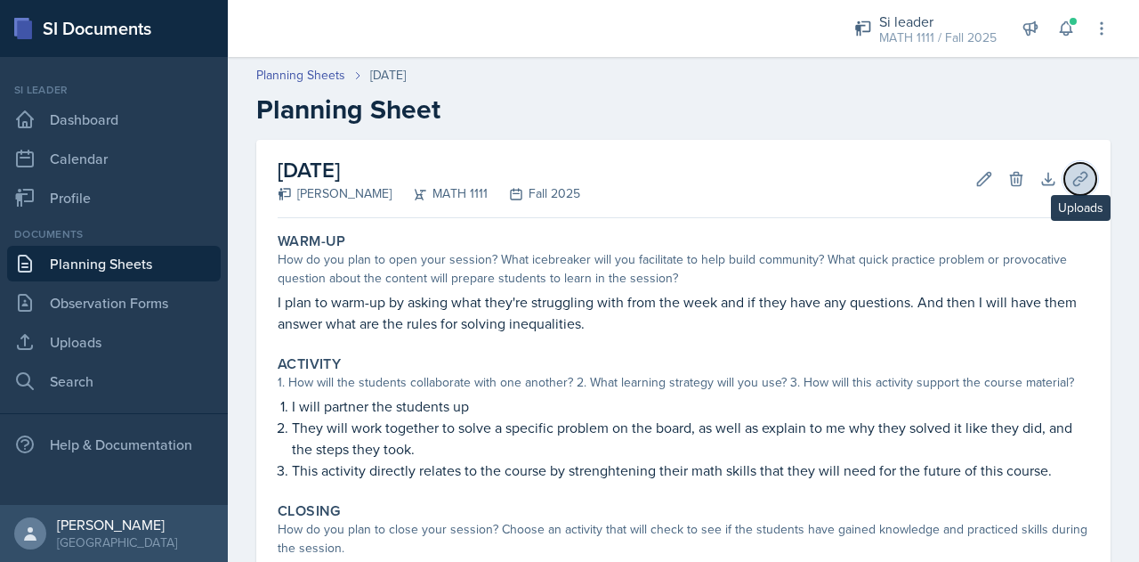
click at [1072, 184] on icon at bounding box center [1081, 179] width 18 height 18
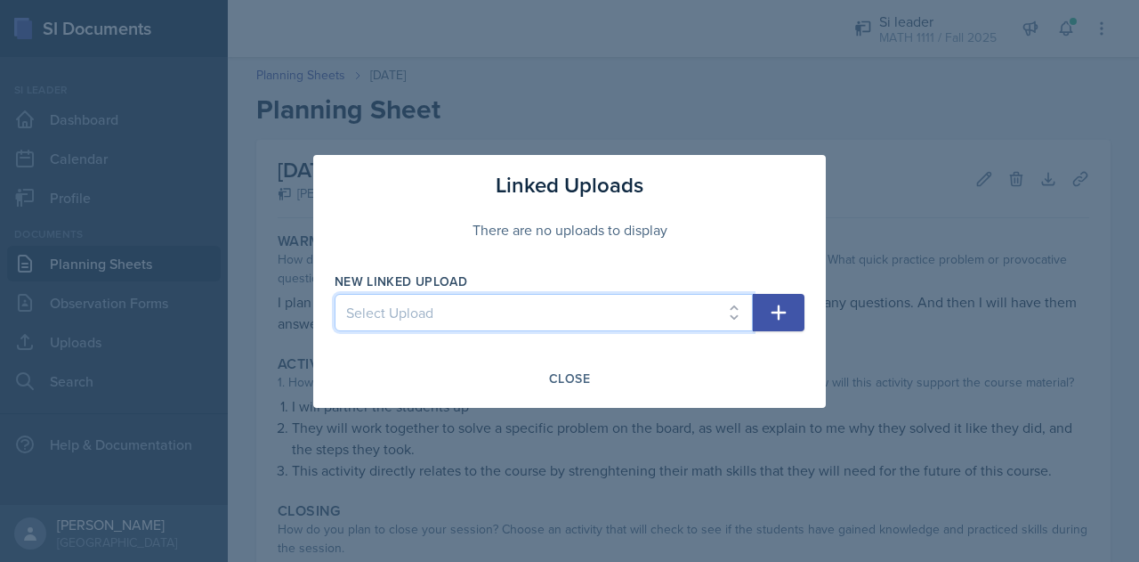
click at [647, 301] on select "Select Upload Inequalitites Slope WKST Slope" at bounding box center [544, 312] width 418 height 37
select select "6f788c26-b8a1-4d75-b885-5e406a9da201"
click at [335, 294] on select "Select Upload Inequalitites Slope WKST Slope" at bounding box center [544, 312] width 418 height 37
click at [792, 300] on button "button" at bounding box center [779, 312] width 52 height 37
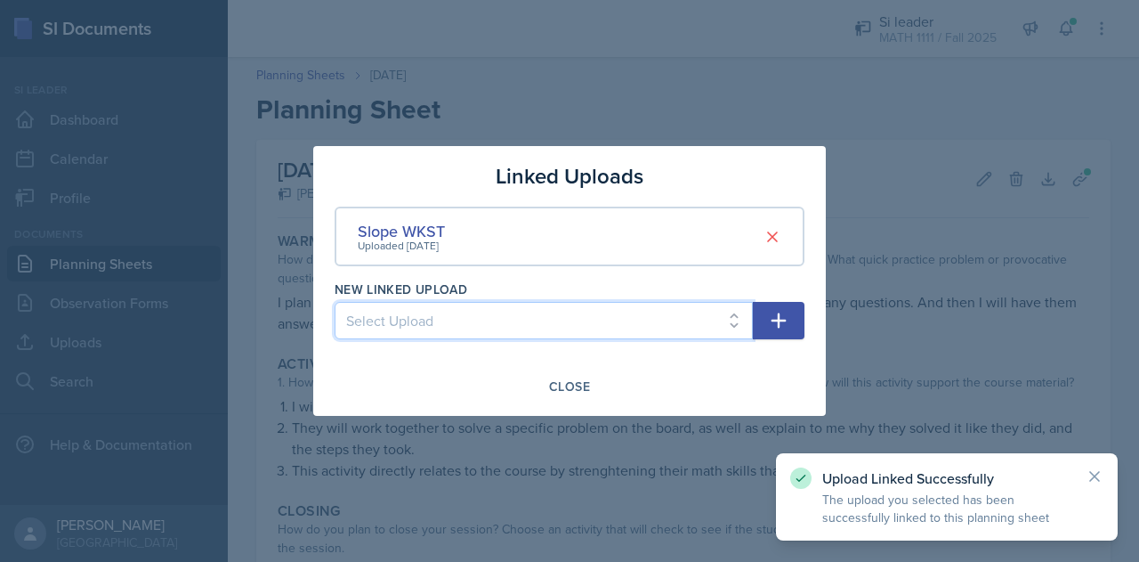
click at [643, 323] on select "Select Upload Inequalitites Slope" at bounding box center [544, 320] width 418 height 37
select select "2d4575a4-1f07-4ffc-b032-548cdece8a46"
click at [335, 302] on select "Select Upload Inequalitites Slope" at bounding box center [544, 320] width 418 height 37
click at [780, 320] on icon "button" at bounding box center [779, 320] width 15 height 15
select select
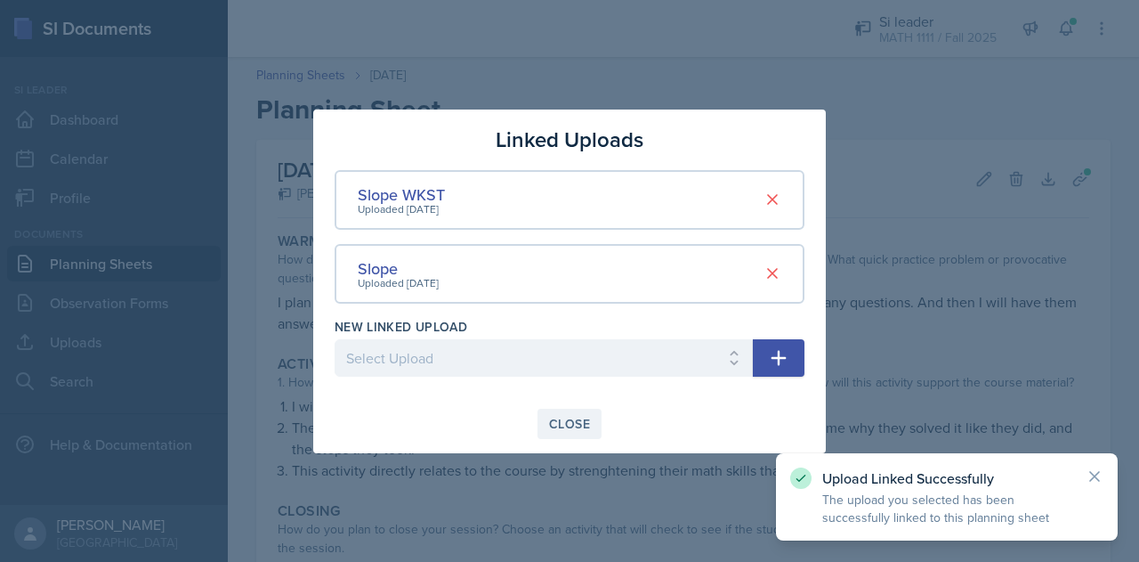
click at [572, 418] on div "Close" at bounding box center [569, 424] width 41 height 14
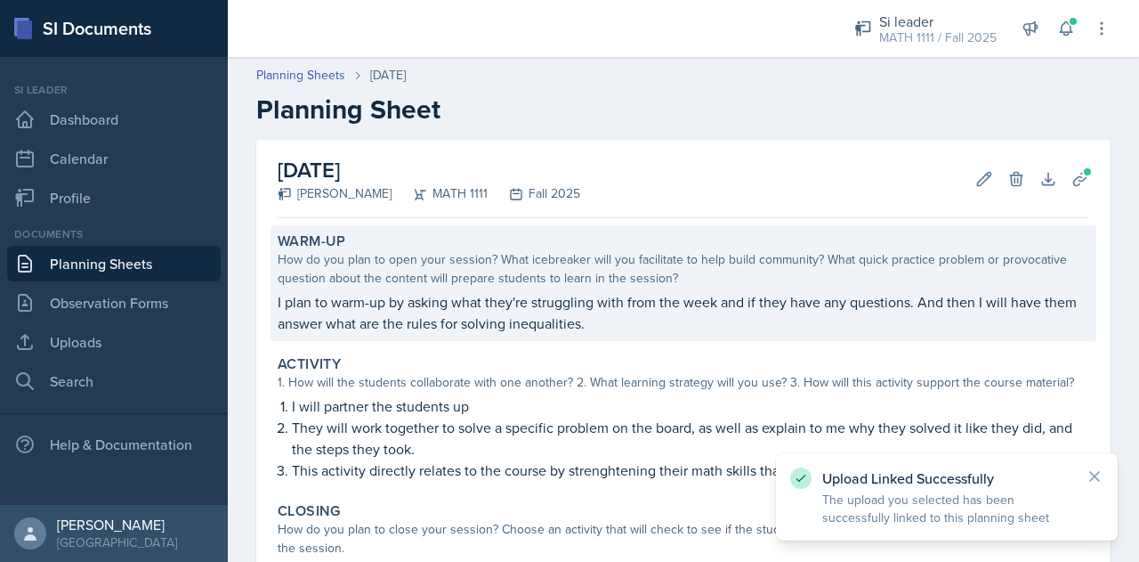
scroll to position [224, 0]
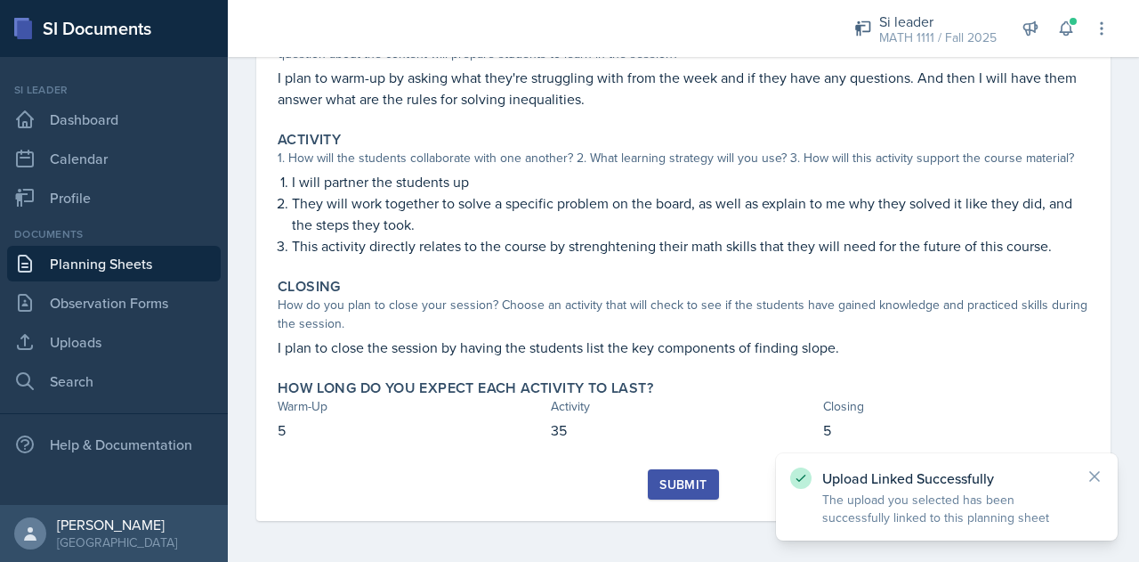
click at [688, 481] on div "Submit" at bounding box center [682, 484] width 47 height 14
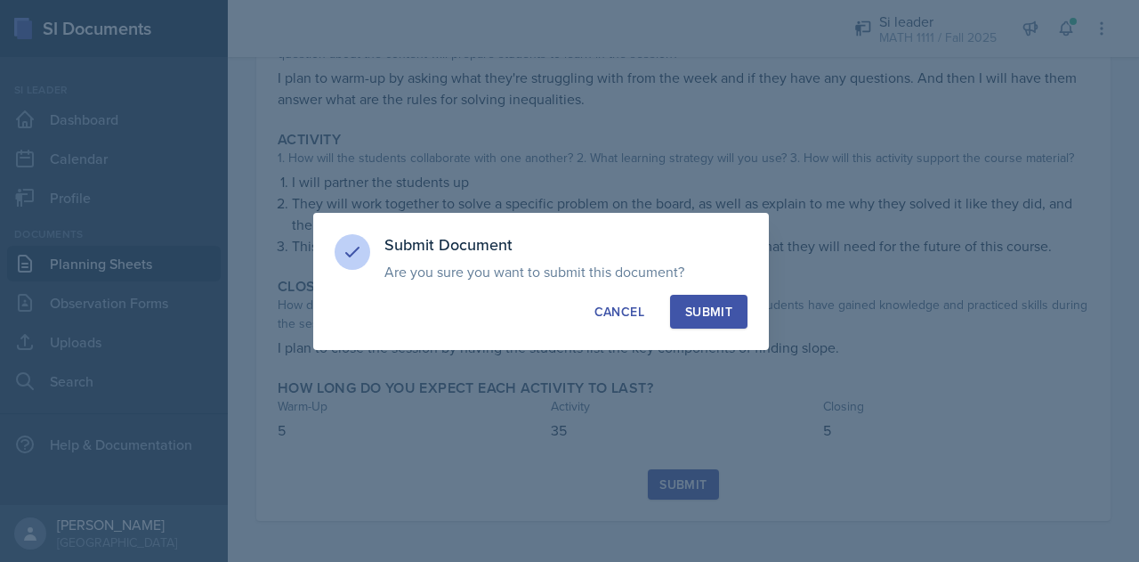
click at [722, 316] on div "Submit" at bounding box center [708, 312] width 47 height 18
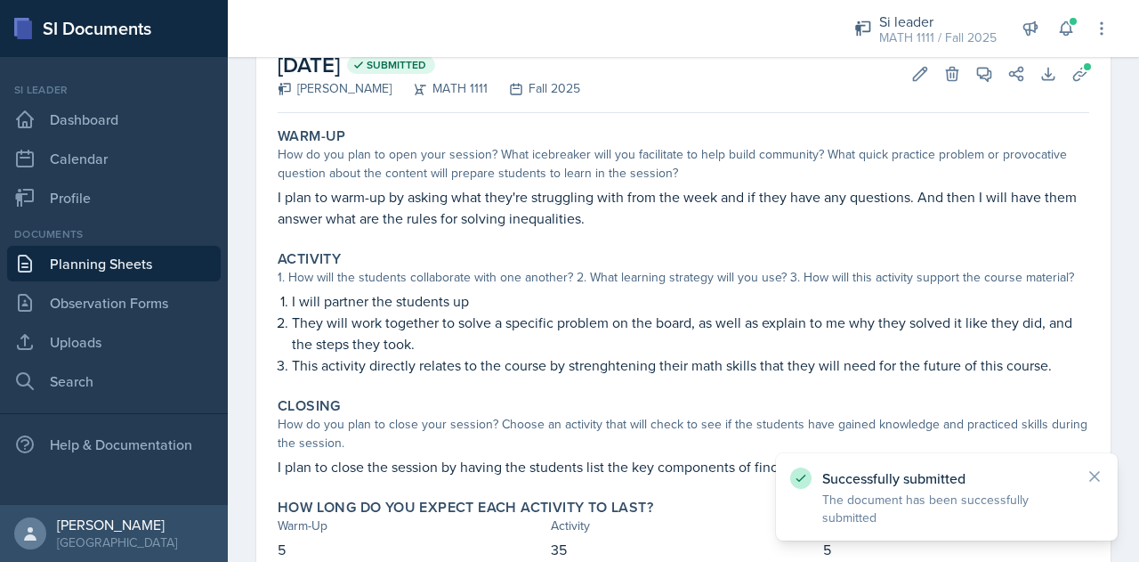
scroll to position [104, 0]
